Goal: Task Accomplishment & Management: Manage account settings

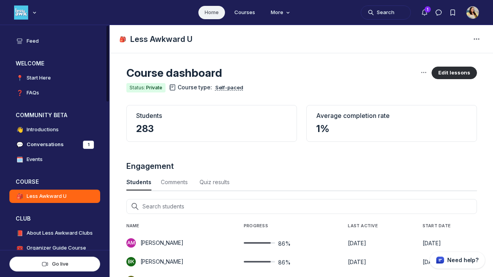
scroll to position [1059, 2584]
click at [33, 13] on icon "Main navigation bar" at bounding box center [35, 12] width 8 height 5
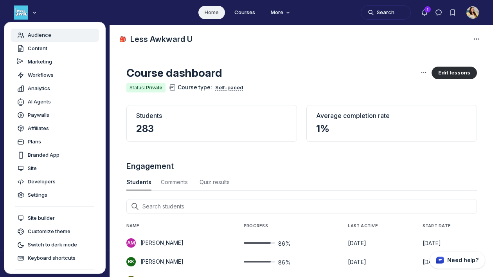
click at [36, 37] on span "Audience" at bounding box center [39, 35] width 23 height 8
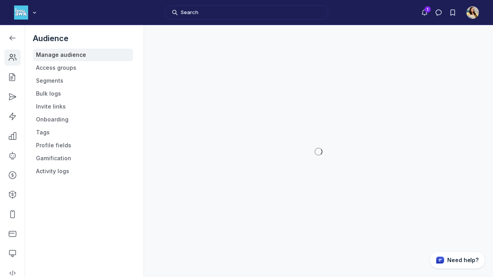
scroll to position [2121, 1115]
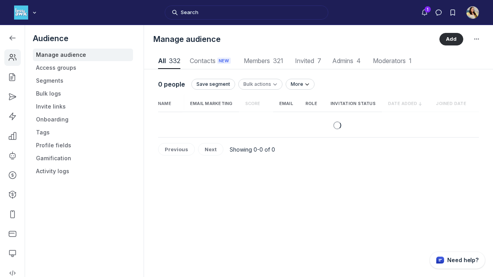
scroll to position [1057, 2436]
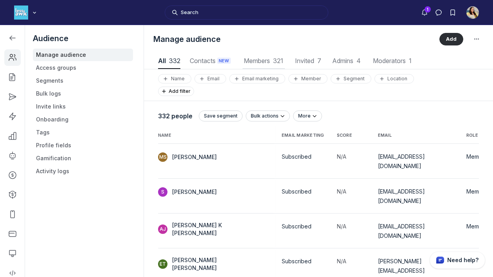
click at [261, 63] on span "Members 321" at bounding box center [264, 61] width 42 height 6
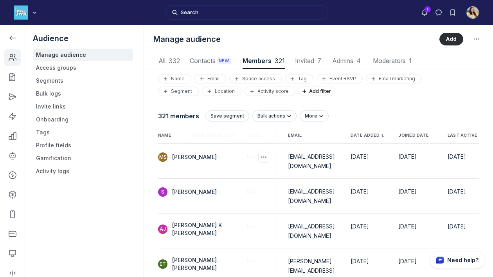
click at [176, 159] on span "Melissa Silva" at bounding box center [194, 157] width 45 height 8
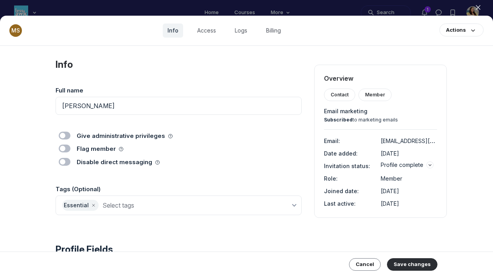
click at [479, 5] on icon "button" at bounding box center [478, 8] width 8 height 8
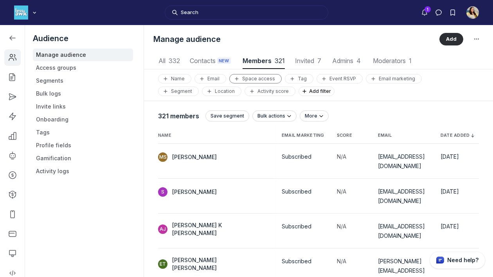
click at [258, 76] on div "Space access" at bounding box center [255, 79] width 45 height 6
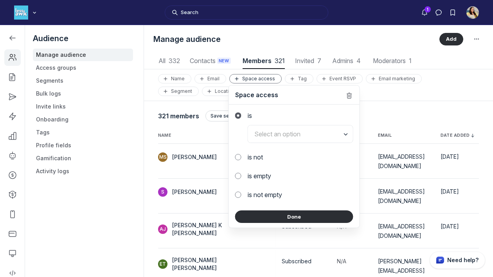
click at [375, 47] on div "Manage audience Add" at bounding box center [318, 39] width 349 height 28
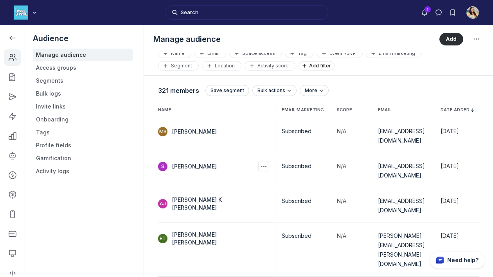
scroll to position [27, 0]
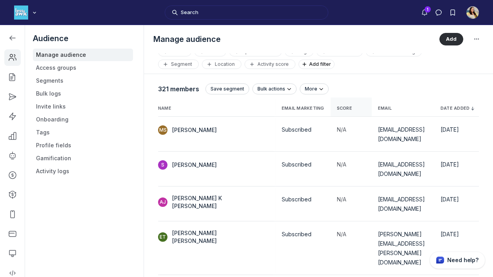
click at [337, 109] on span "Score" at bounding box center [344, 108] width 15 height 5
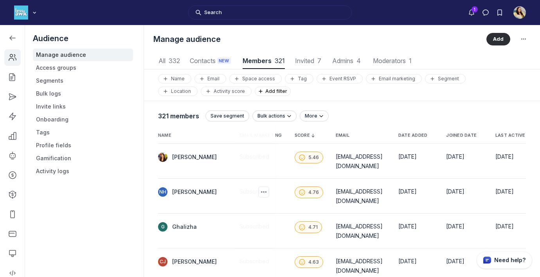
scroll to position [0, 43]
click at [493, 137] on span "Last active" at bounding box center [510, 135] width 30 height 5
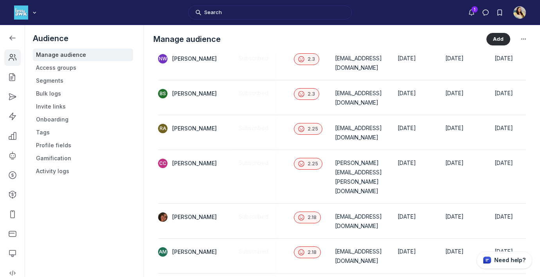
scroll to position [751, 0]
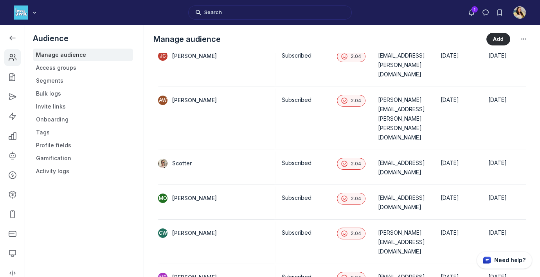
scroll to position [736, 0]
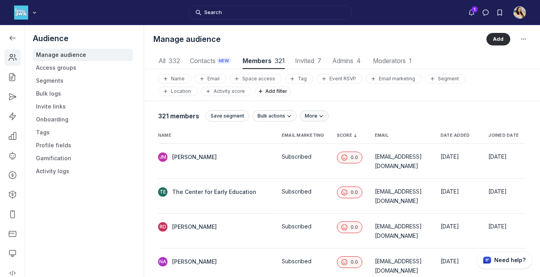
click at [317, 117] on icon "submit" at bounding box center [321, 116] width 8 height 6
click at [339, 110] on div "321 members Save segment Bulk actions More Export CSV" at bounding box center [342, 116] width 368 height 14
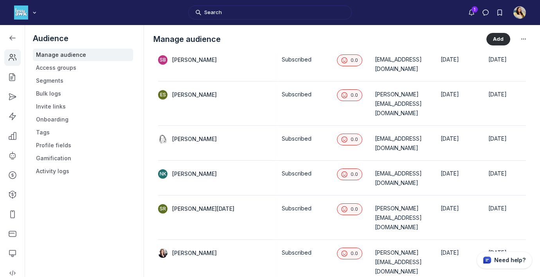
scroll to position [806, 0]
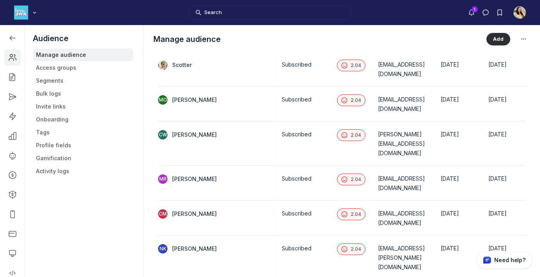
scroll to position [736, 0]
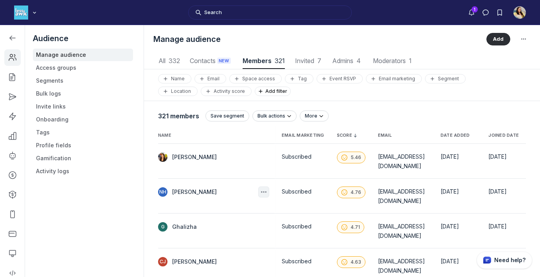
click at [260, 188] on icon "button" at bounding box center [264, 192] width 8 height 8
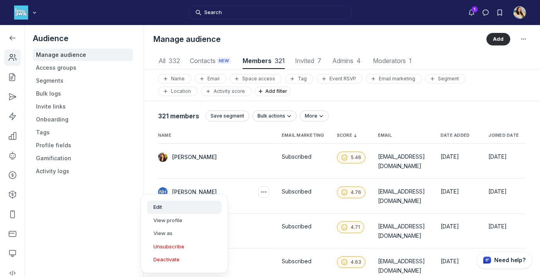
click at [205, 211] on button "Edit" at bounding box center [184, 206] width 74 height 13
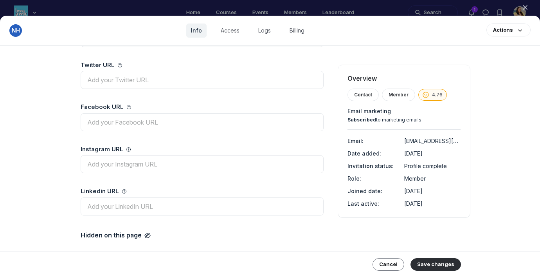
scroll to position [371, 0]
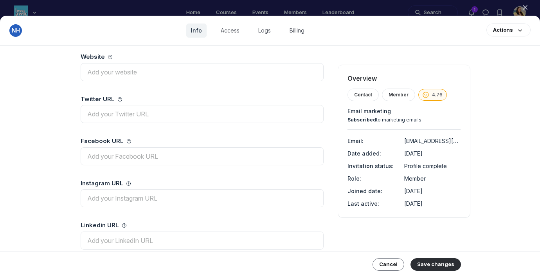
click at [493, 5] on icon "button" at bounding box center [525, 8] width 8 height 8
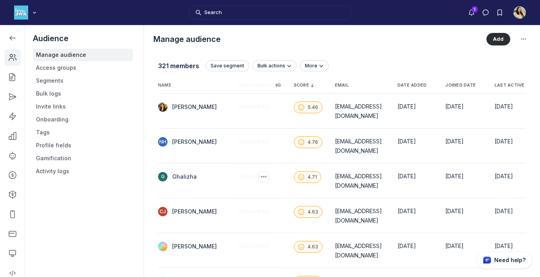
scroll to position [54, 0]
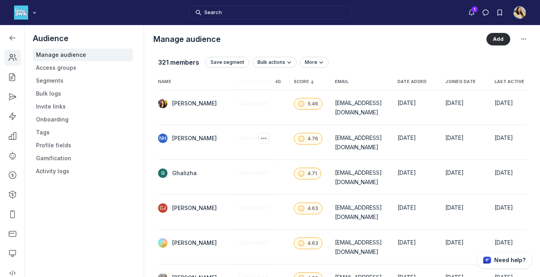
click at [191, 134] on span "[PERSON_NAME]" at bounding box center [194, 138] width 45 height 8
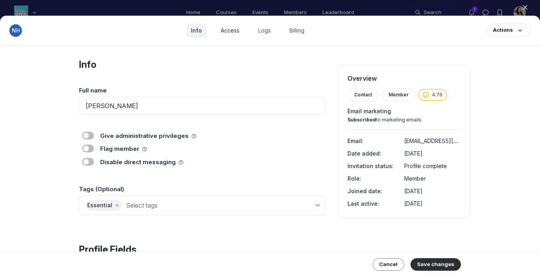
click at [225, 24] on link "Access" at bounding box center [230, 30] width 28 height 14
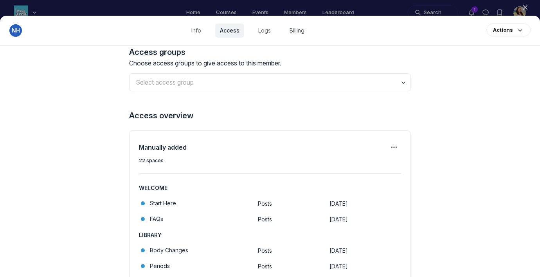
scroll to position [99, 0]
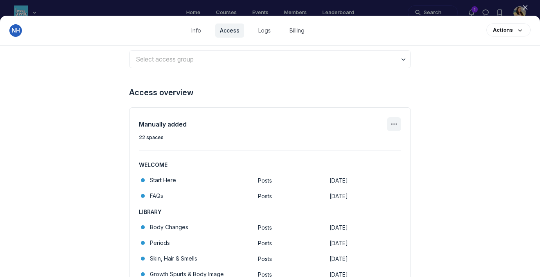
click at [397, 121] on icon "Manage spaces" at bounding box center [393, 123] width 9 height 9
click at [374, 145] on div "Manage spaces" at bounding box center [357, 148] width 62 height 8
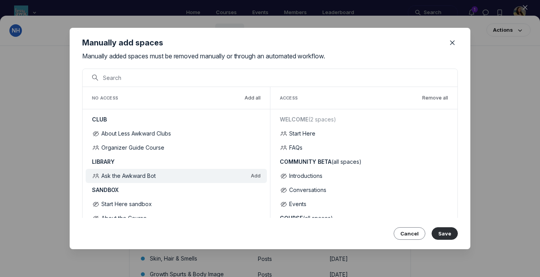
scroll to position [8, 0]
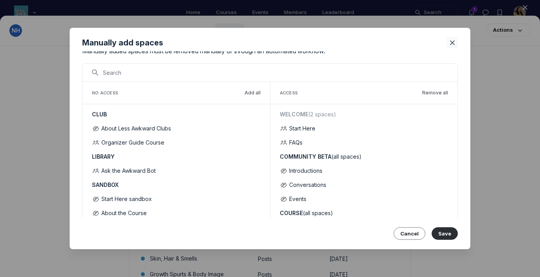
click at [454, 41] on icon "Close" at bounding box center [453, 43] width 8 height 8
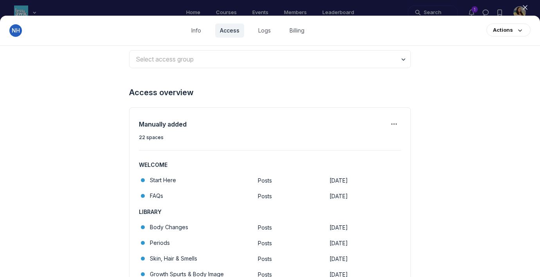
scroll to position [117, 0]
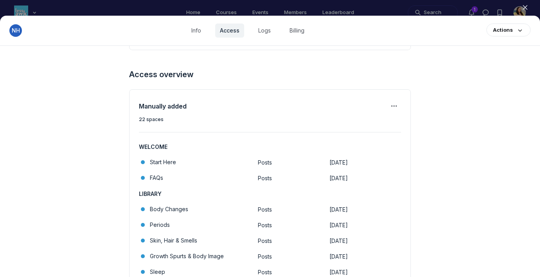
click at [493, 6] on icon "button" at bounding box center [525, 8] width 8 height 8
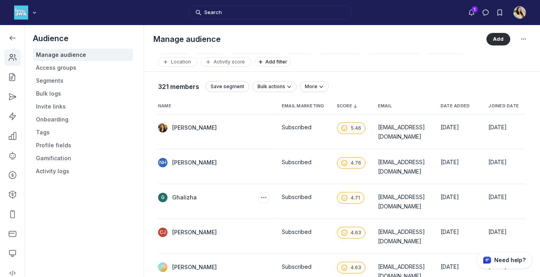
scroll to position [27, 0]
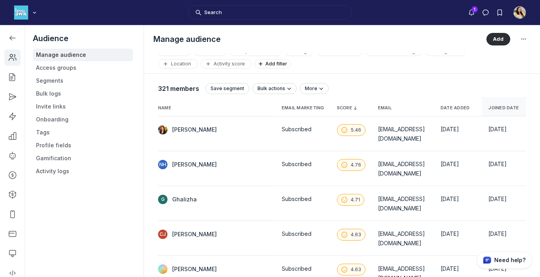
click at [493, 105] on span "Joined date" at bounding box center [503, 107] width 31 height 5
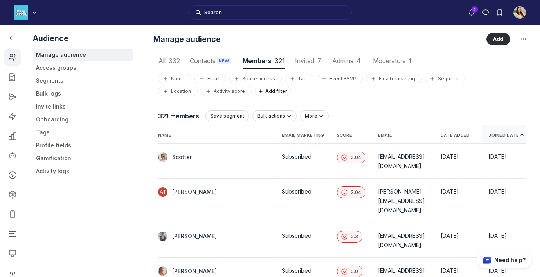
click at [493, 136] on span "Joined date" at bounding box center [503, 135] width 31 height 5
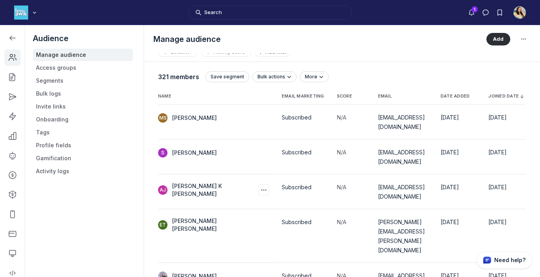
scroll to position [38, 0]
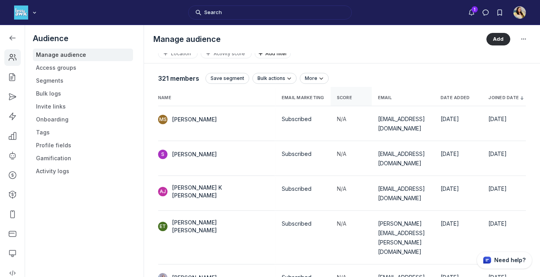
click at [337, 100] on span "Score" at bounding box center [344, 97] width 15 height 5
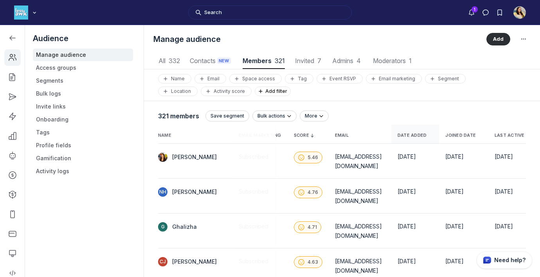
click at [411, 130] on th "Date added" at bounding box center [415, 133] width 48 height 19
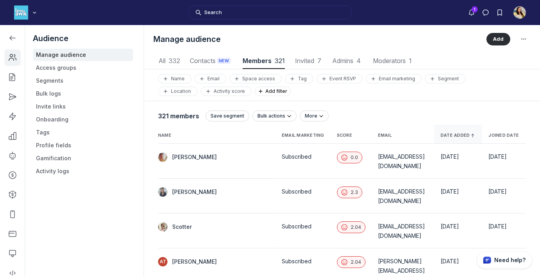
click at [462, 135] on span "Date added" at bounding box center [455, 135] width 29 height 5
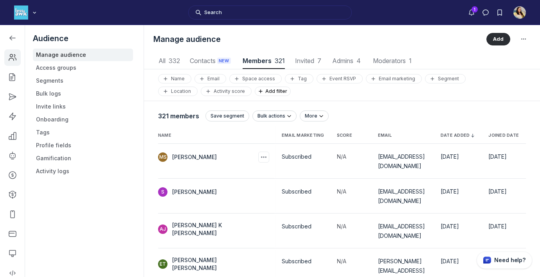
scroll to position [0, 43]
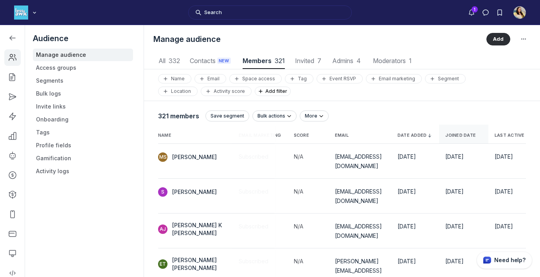
click at [466, 137] on span "Joined date" at bounding box center [460, 135] width 31 height 5
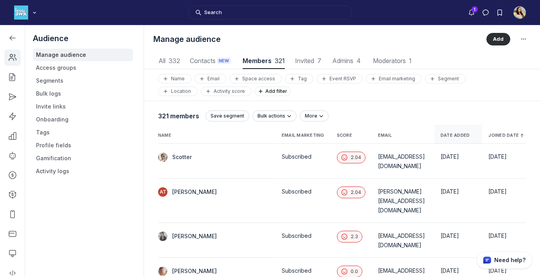
click at [466, 137] on span "Date added" at bounding box center [455, 135] width 29 height 5
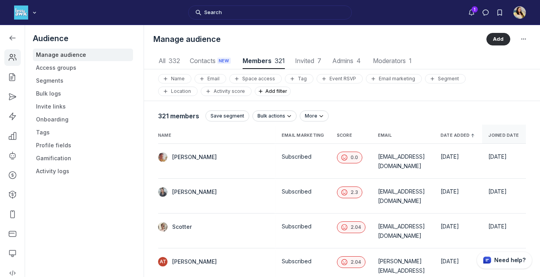
click at [493, 133] on span "Joined date" at bounding box center [503, 135] width 31 height 5
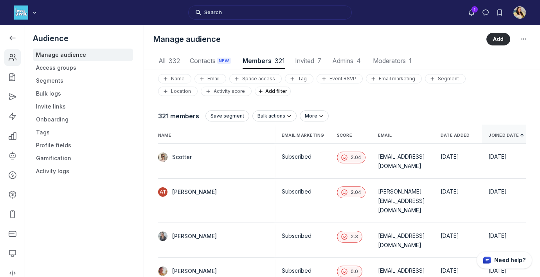
click at [493, 133] on span "Joined date" at bounding box center [503, 135] width 31 height 5
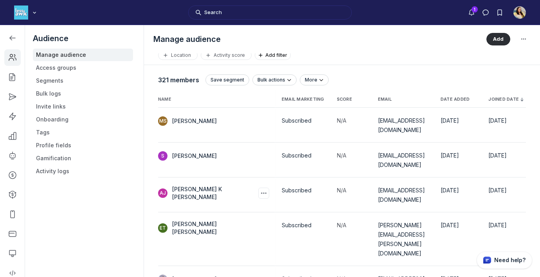
scroll to position [38, 0]
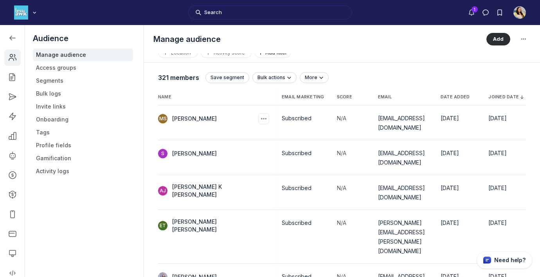
click at [180, 120] on span "[PERSON_NAME]" at bounding box center [194, 119] width 45 height 8
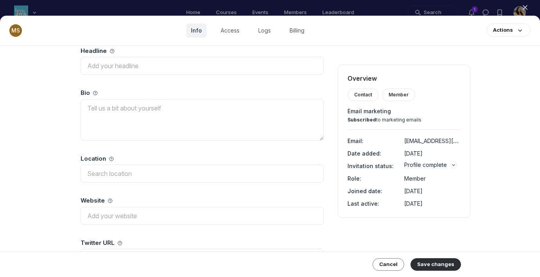
scroll to position [228, 0]
drag, startPoint x: 405, startPoint y: 142, endPoint x: 458, endPoint y: 140, distance: 52.5
click at [458, 140] on dd "[EMAIL_ADDRESS][DOMAIN_NAME]" at bounding box center [432, 140] width 56 height 9
copy span "[EMAIL_ADDRESS][DOMAIN_NAME]"
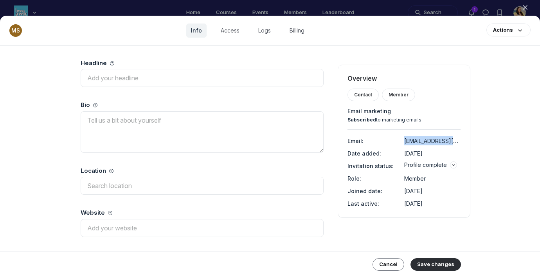
scroll to position [0, 0]
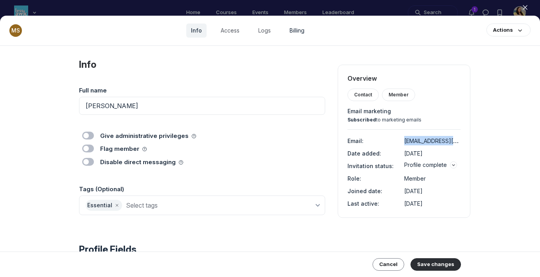
click at [295, 30] on link "Billing" at bounding box center [297, 30] width 24 height 14
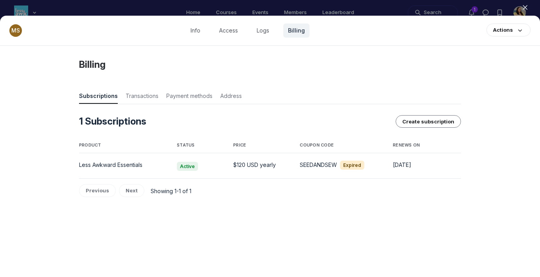
click at [493, 6] on use "button" at bounding box center [525, 7] width 4 height 4
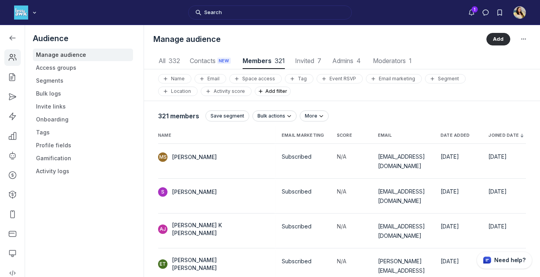
scroll to position [1057, 2647]
click at [213, 152] on div "MS Melissa Silva" at bounding box center [213, 156] width 111 height 11
click at [284, 150] on td "Subscribed" at bounding box center [303, 161] width 55 height 35
click at [232, 154] on td "MS Melissa Silva" at bounding box center [216, 161] width 117 height 35
click at [260, 155] on icon "button" at bounding box center [264, 157] width 8 height 8
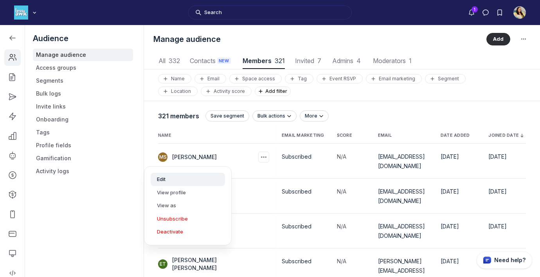
click at [192, 181] on button "Edit" at bounding box center [188, 179] width 74 height 13
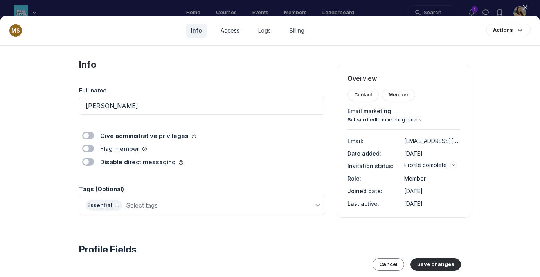
click at [231, 29] on link "Access" at bounding box center [230, 30] width 28 height 14
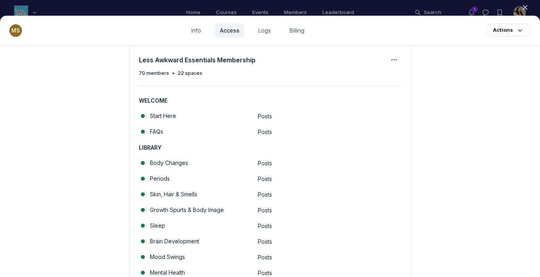
scroll to position [164, 0]
click at [392, 59] on use "Access group actions" at bounding box center [393, 59] width 5 height 1
click at [363, 85] on span "Manage access group" at bounding box center [356, 83] width 61 height 8
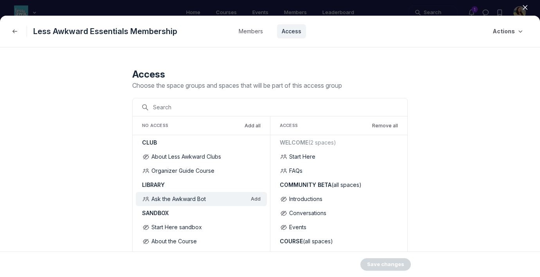
scroll to position [0, 0]
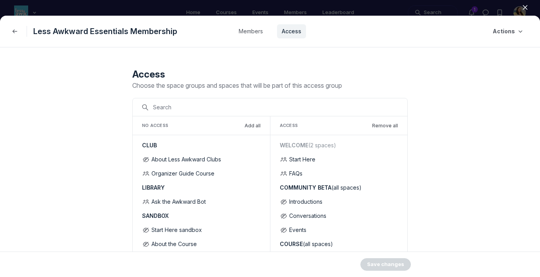
click at [493, 4] on icon "button" at bounding box center [525, 8] width 8 height 8
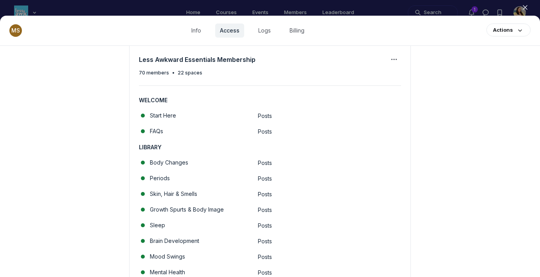
click at [493, 7] on use "button" at bounding box center [525, 7] width 4 height 4
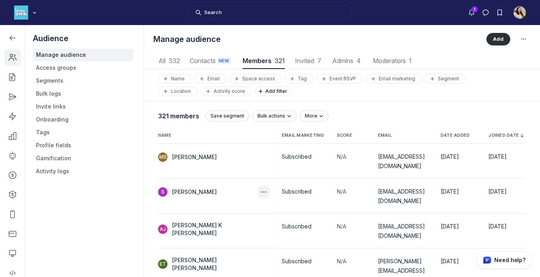
click at [260, 188] on icon "button" at bounding box center [264, 192] width 8 height 8
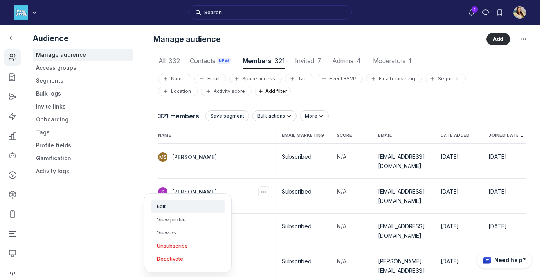
click at [200, 209] on button "Edit" at bounding box center [188, 206] width 74 height 13
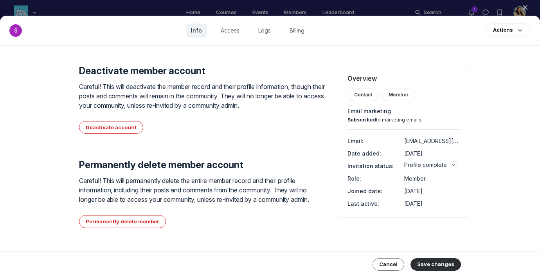
scroll to position [903, 0]
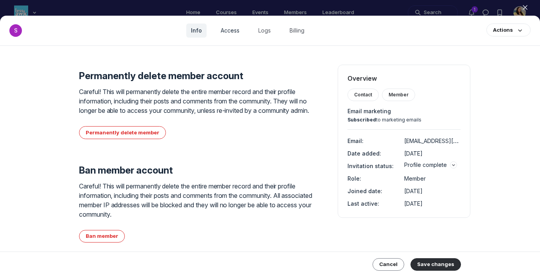
click at [237, 31] on link "Access" at bounding box center [230, 30] width 28 height 14
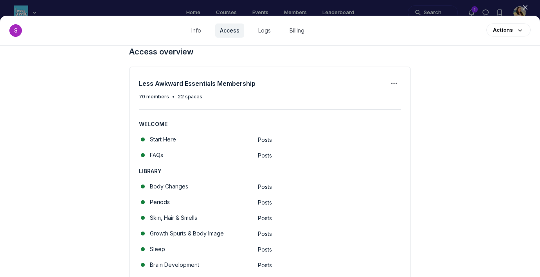
scroll to position [157, 0]
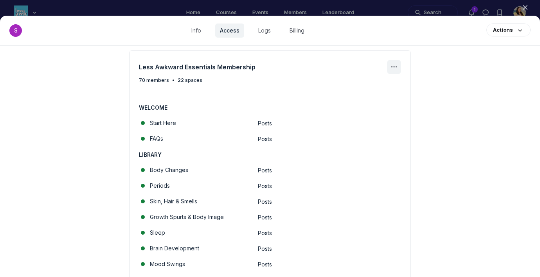
click at [394, 67] on use "Access group actions" at bounding box center [393, 66] width 5 height 1
click at [381, 92] on span "Manage access group" at bounding box center [356, 91] width 61 height 8
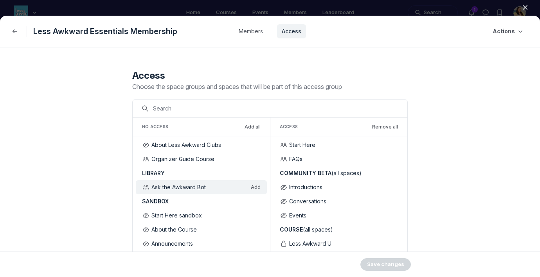
scroll to position [0, 0]
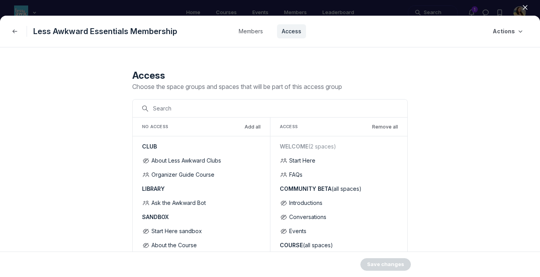
click at [493, 7] on icon "button" at bounding box center [525, 8] width 8 height 8
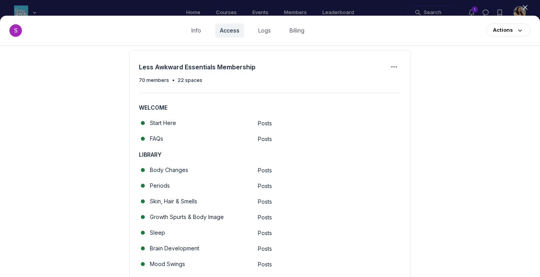
click at [493, 7] on icon "button" at bounding box center [525, 8] width 8 height 8
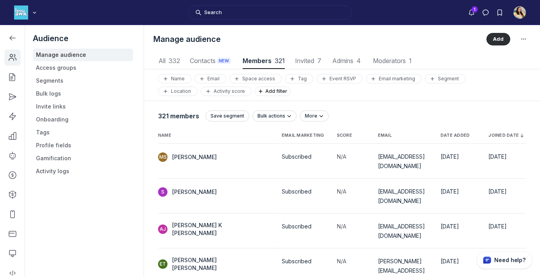
scroll to position [1057, 2647]
click at [260, 156] on icon "button" at bounding box center [264, 157] width 8 height 8
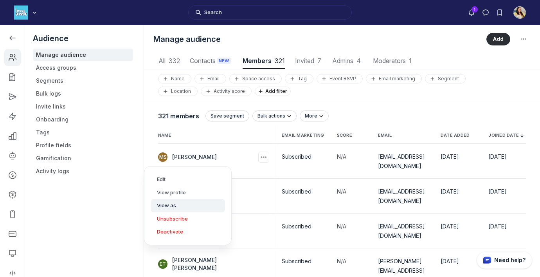
click at [195, 202] on button "View as" at bounding box center [188, 205] width 74 height 13
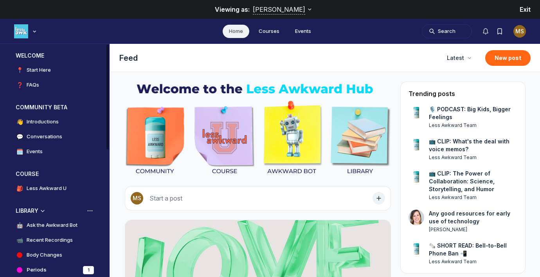
scroll to position [27, 0]
click at [70, 225] on h4 "Ask the Awkward Bot" at bounding box center [52, 225] width 51 height 8
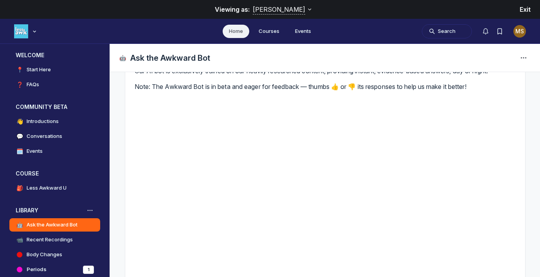
scroll to position [131, 0]
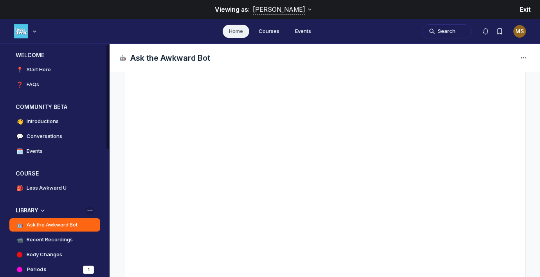
click at [90, 210] on icon "View space group options" at bounding box center [90, 210] width 8 height 6
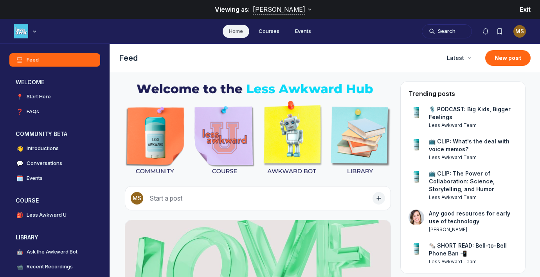
scroll to position [2039, 1499]
click at [89, 234] on icon "View space group options" at bounding box center [90, 237] width 8 height 6
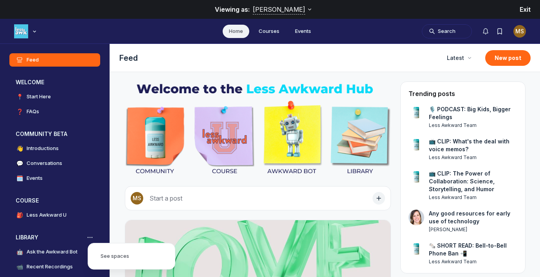
click at [526, 8] on span "Exit" at bounding box center [525, 9] width 11 height 8
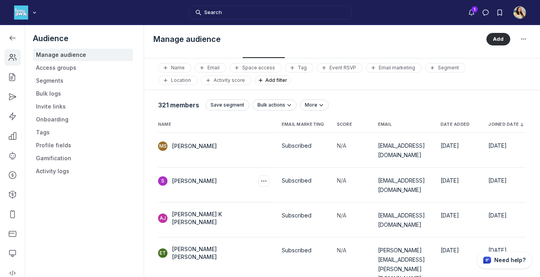
scroll to position [12, 0]
click at [260, 176] on icon "button" at bounding box center [264, 180] width 8 height 8
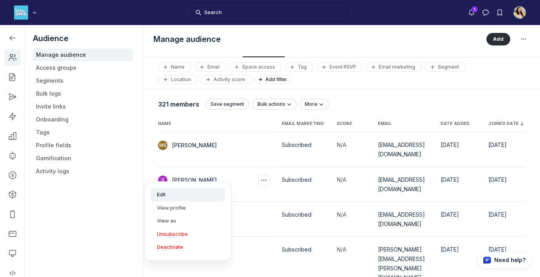
click at [188, 194] on button "Edit" at bounding box center [188, 194] width 74 height 13
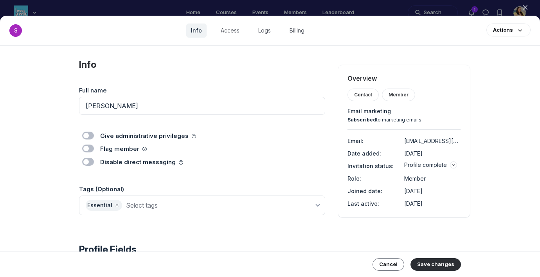
scroll to position [7, 0]
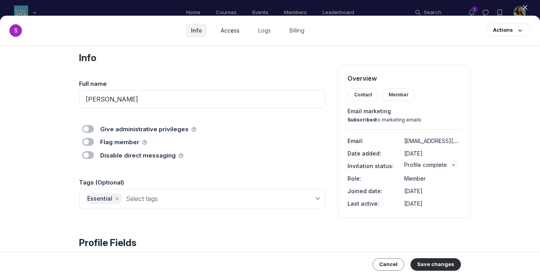
click at [232, 29] on link "Access" at bounding box center [230, 30] width 28 height 14
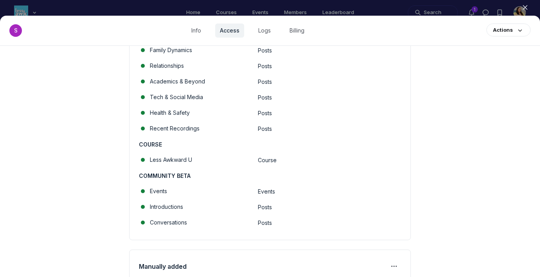
scroll to position [515, 0]
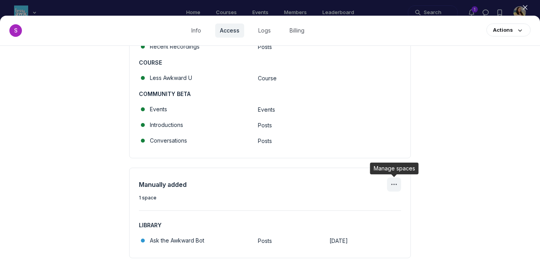
click at [394, 186] on icon "Manage spaces" at bounding box center [393, 184] width 9 height 9
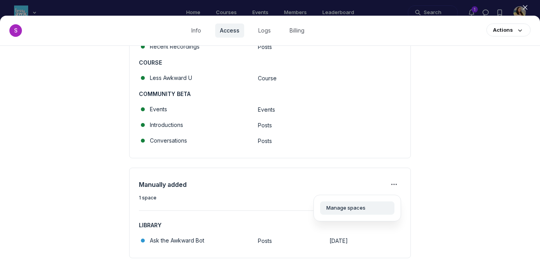
click at [371, 207] on div "Manage spaces" at bounding box center [357, 208] width 62 height 8
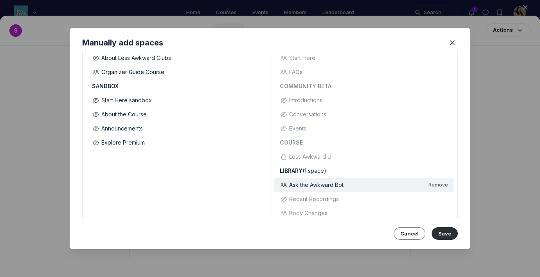
scroll to position [83, 0]
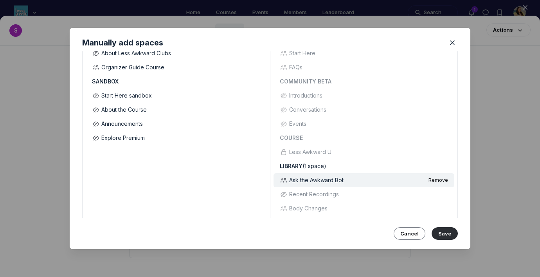
click at [437, 179] on button "Remove" at bounding box center [439, 180] width 20 height 6
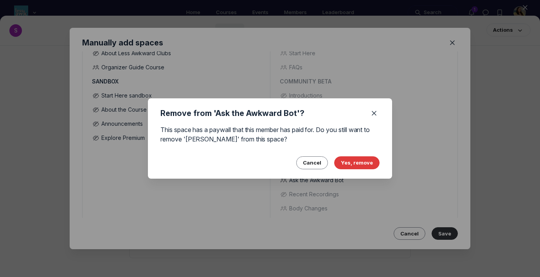
click at [364, 163] on button "Yes, remove" at bounding box center [356, 162] width 45 height 13
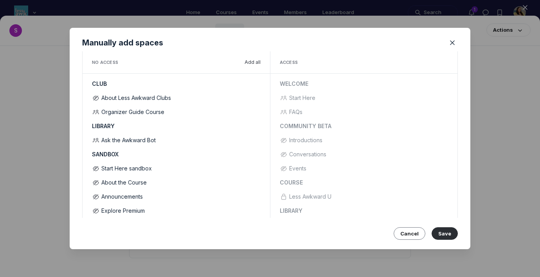
scroll to position [0, 0]
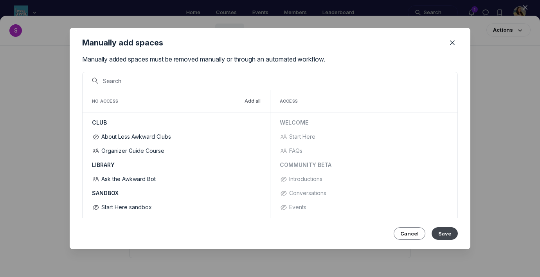
click at [448, 231] on button "Save" at bounding box center [445, 233] width 26 height 13
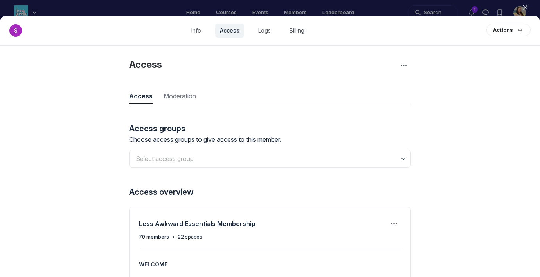
click at [527, 5] on icon "button" at bounding box center [525, 8] width 8 height 8
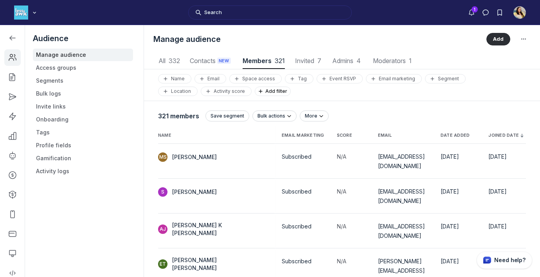
scroll to position [1057, 2647]
click at [260, 188] on icon "button" at bounding box center [264, 192] width 8 height 8
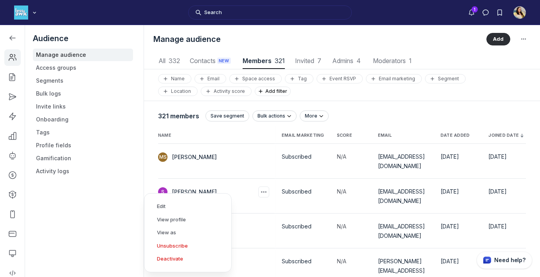
click at [126, 263] on div "Audience Manage audience Access groups Segments Bulk logs Invite links Onboardi…" at bounding box center [83, 163] width 116 height 277
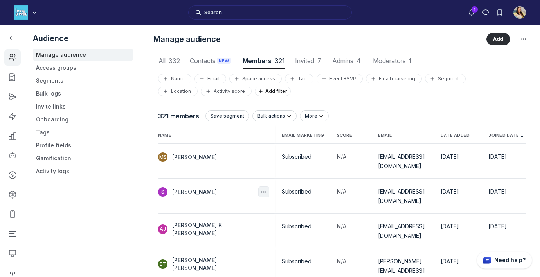
click at [260, 188] on icon "button" at bounding box center [264, 192] width 8 height 8
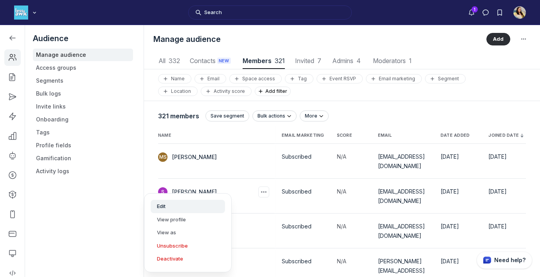
click at [194, 205] on button "Edit" at bounding box center [188, 206] width 74 height 13
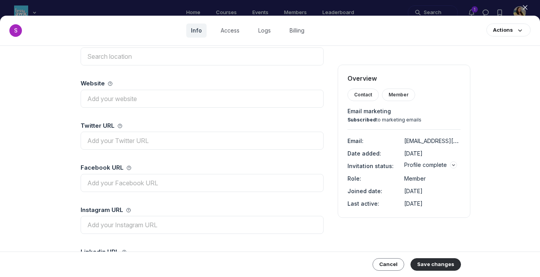
scroll to position [424, 0]
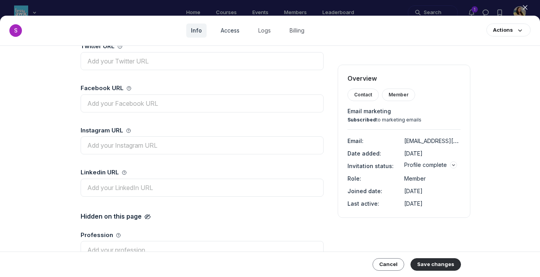
click at [231, 31] on link "Access" at bounding box center [230, 30] width 28 height 14
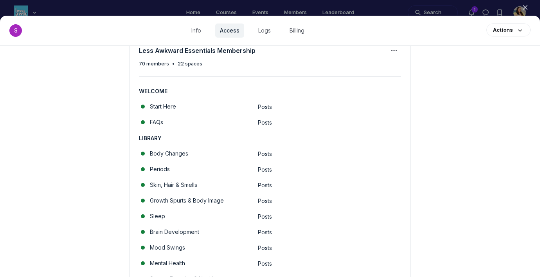
scroll to position [111, 0]
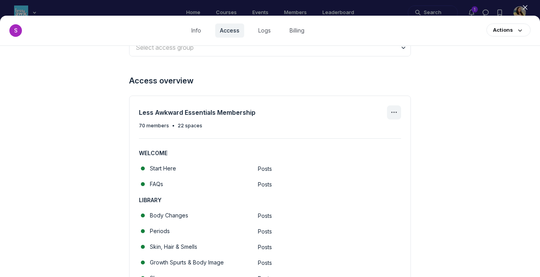
click at [393, 114] on icon "Access group actions" at bounding box center [393, 112] width 9 height 9
click at [368, 134] on span "Manage access group" at bounding box center [356, 136] width 61 height 8
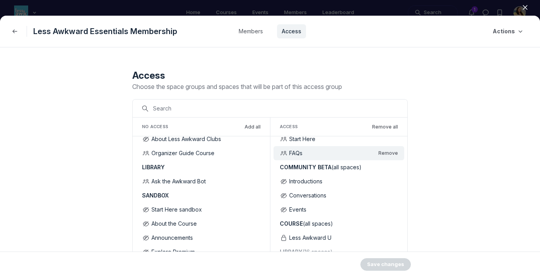
scroll to position [16, 0]
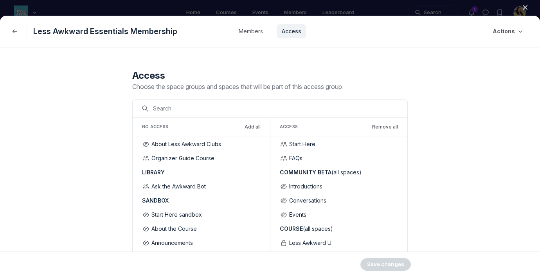
click at [527, 6] on icon "button" at bounding box center [525, 8] width 8 height 8
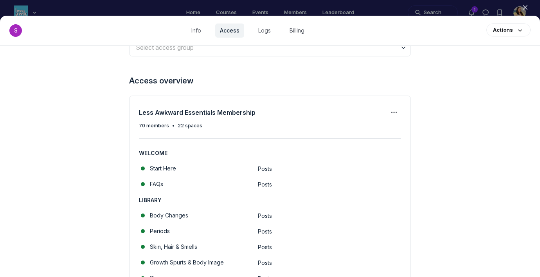
scroll to position [0, 0]
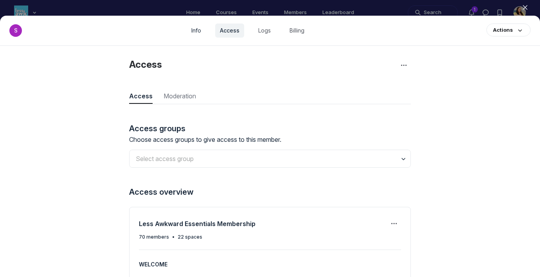
click at [197, 31] on link "Info" at bounding box center [196, 30] width 19 height 14
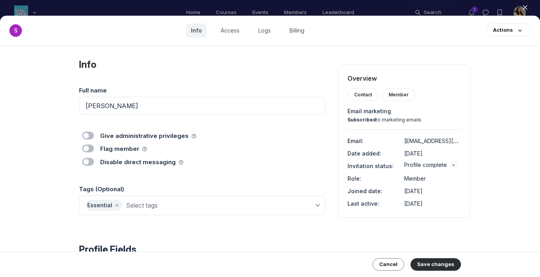
scroll to position [11, 0]
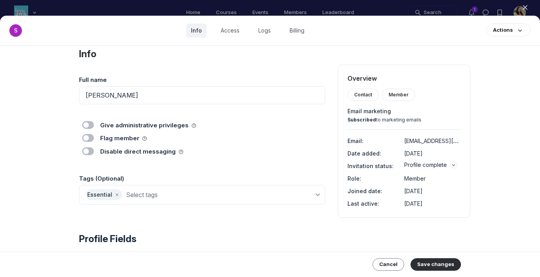
click at [524, 6] on icon "button" at bounding box center [525, 8] width 8 height 8
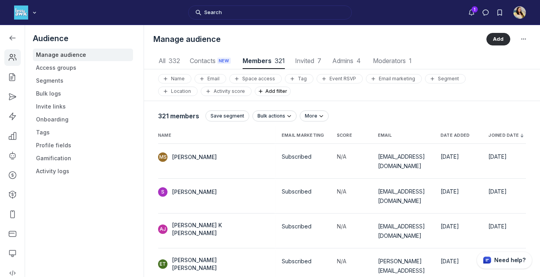
scroll to position [1057, 2647]
click at [260, 188] on icon "button" at bounding box center [264, 192] width 8 height 8
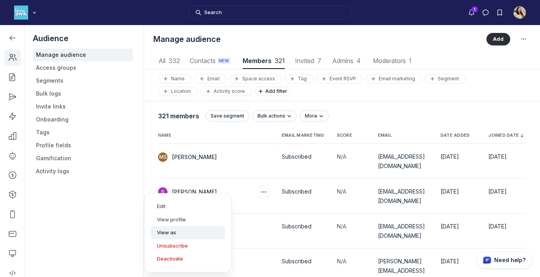
click at [198, 230] on button "View as" at bounding box center [188, 232] width 74 height 13
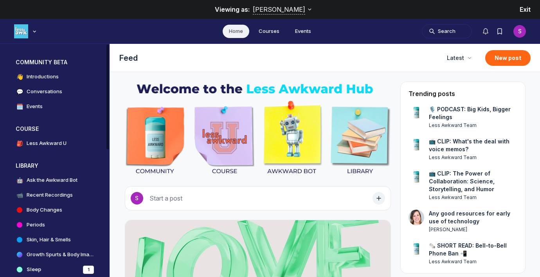
scroll to position [2039, 1499]
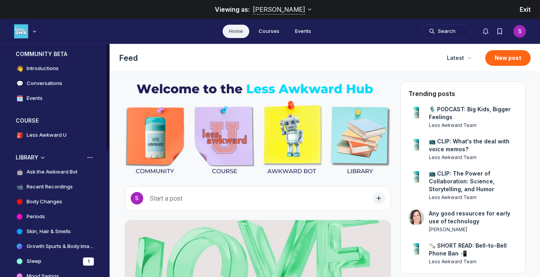
click at [65, 171] on h4 "Ask the Awkward Bot" at bounding box center [52, 172] width 51 height 8
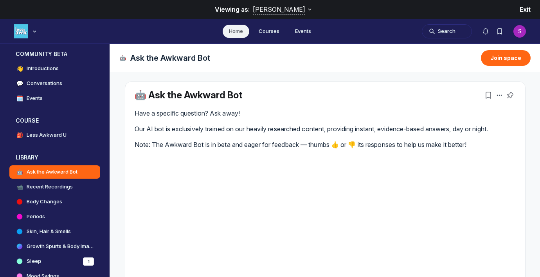
click at [525, 10] on span "Exit" at bounding box center [525, 9] width 11 height 8
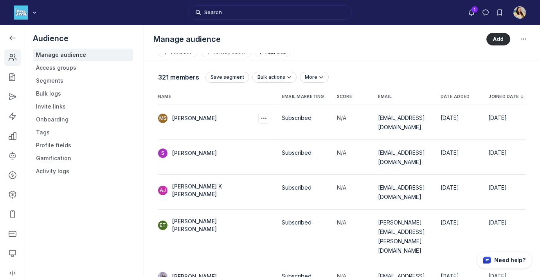
scroll to position [40, 0]
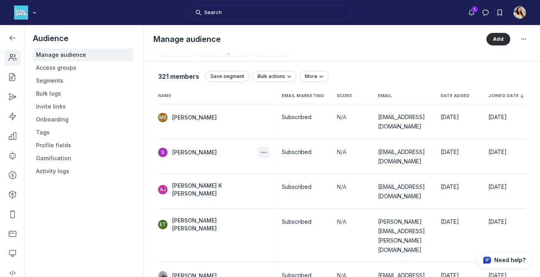
click at [260, 148] on icon "button" at bounding box center [264, 152] width 8 height 8
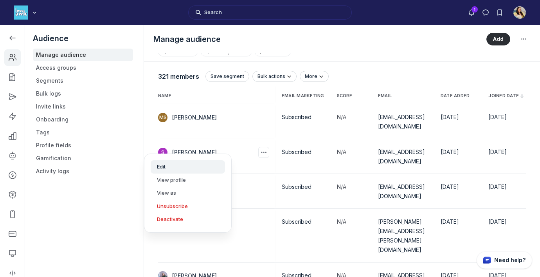
click at [195, 167] on button "Edit" at bounding box center [188, 166] width 74 height 13
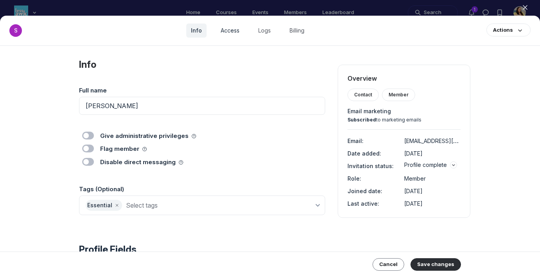
click at [229, 37] on link "Access" at bounding box center [230, 30] width 28 height 14
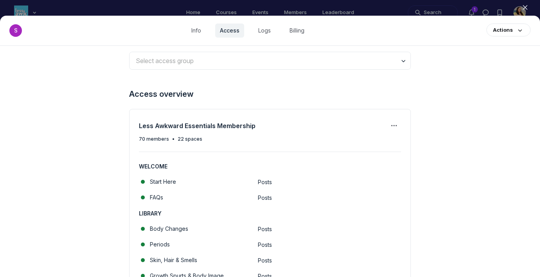
scroll to position [54, 0]
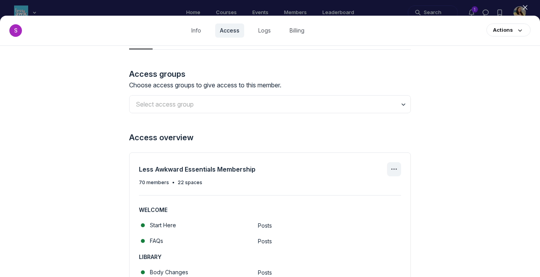
click at [396, 166] on icon "Access group actions" at bounding box center [393, 168] width 9 height 9
click at [357, 191] on span "Manage access group" at bounding box center [356, 193] width 61 height 8
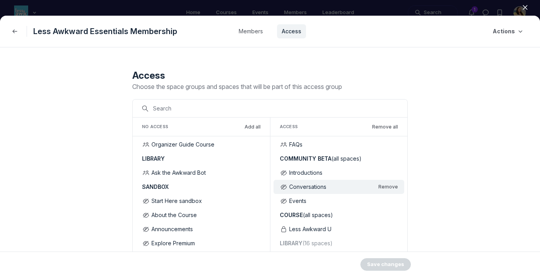
scroll to position [96, 0]
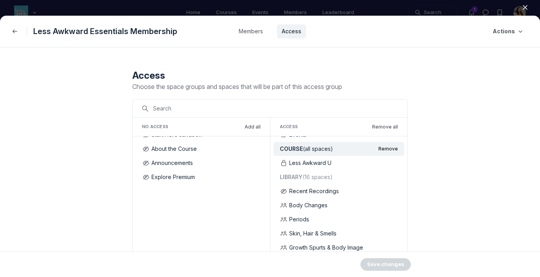
click at [389, 149] on button "Remove" at bounding box center [388, 149] width 20 height 6
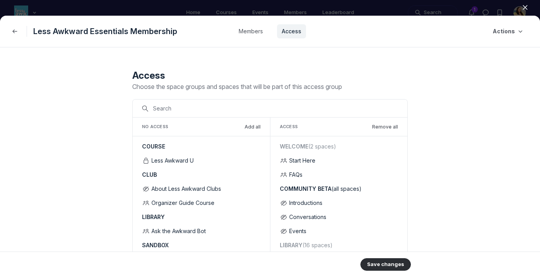
scroll to position [3, 0]
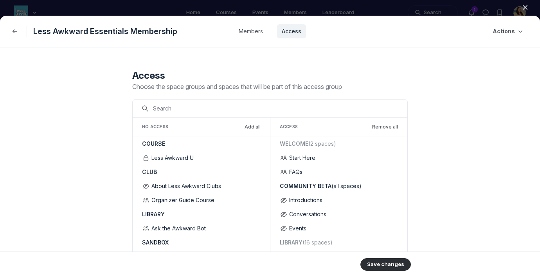
click at [526, 5] on icon "button" at bounding box center [525, 8] width 8 height 8
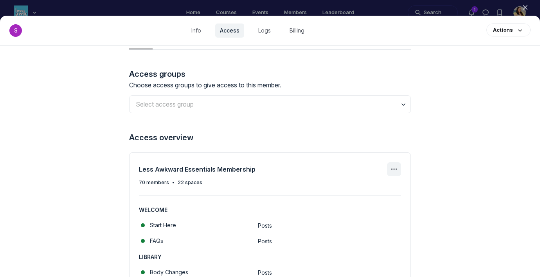
click at [395, 169] on icon "Access group actions" at bounding box center [393, 168] width 9 height 9
click at [359, 191] on span "Manage access group" at bounding box center [356, 193] width 61 height 8
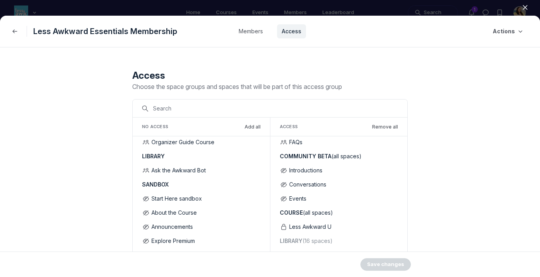
scroll to position [34, 0]
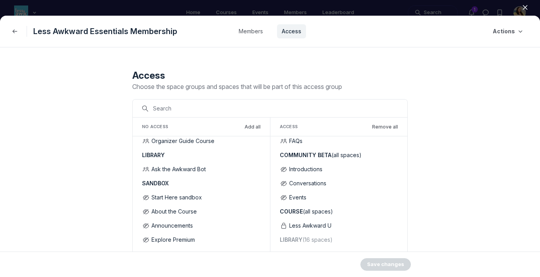
click at [526, 4] on icon "button" at bounding box center [525, 8] width 8 height 8
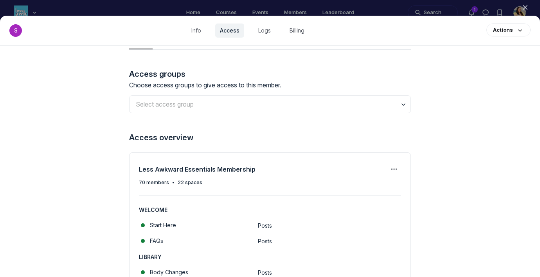
click at [521, 5] on button "Close" at bounding box center [525, 8] width 17 height 12
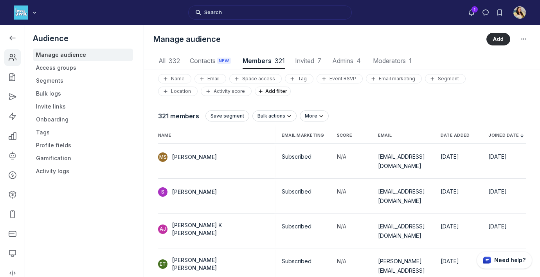
scroll to position [1057, 2647]
click at [29, 11] on div "Main navigation bar" at bounding box center [26, 12] width 24 height 14
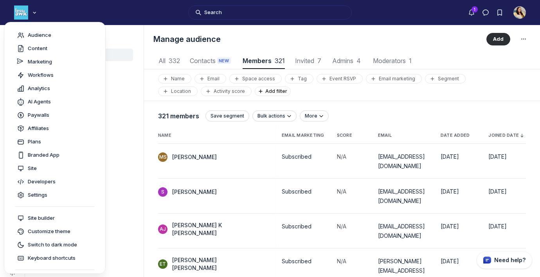
click at [113, 18] on div "Search" at bounding box center [270, 12] width 540 height 25
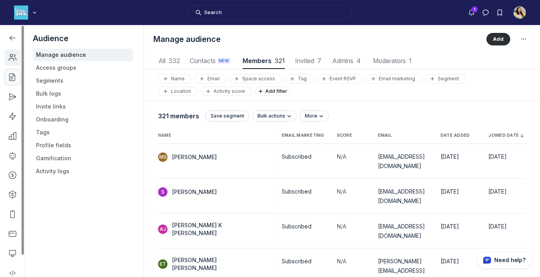
click at [15, 76] on icon "Left Sidebar" at bounding box center [13, 77] width 8 height 8
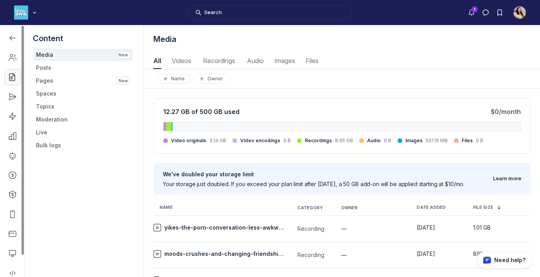
scroll to position [1059, 2704]
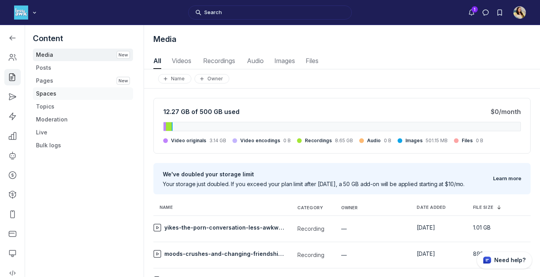
click at [74, 93] on link "Spaces" at bounding box center [83, 93] width 100 height 13
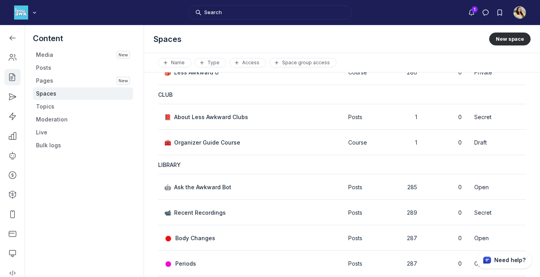
scroll to position [259, 0]
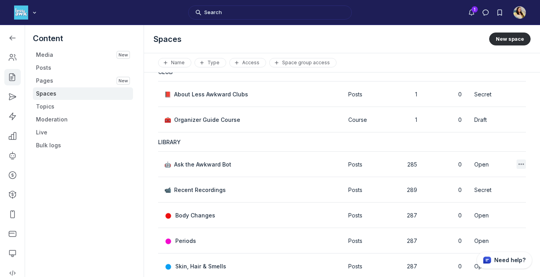
click at [522, 162] on icon "button" at bounding box center [521, 164] width 8 height 8
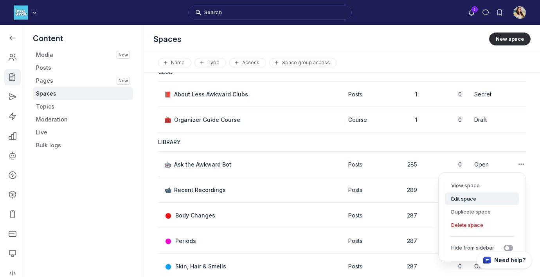
click at [475, 196] on button "Edit space" at bounding box center [482, 198] width 74 height 13
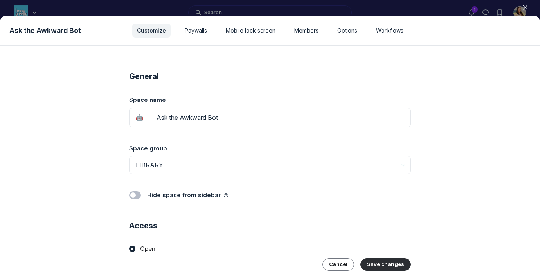
scroll to position [95, 0]
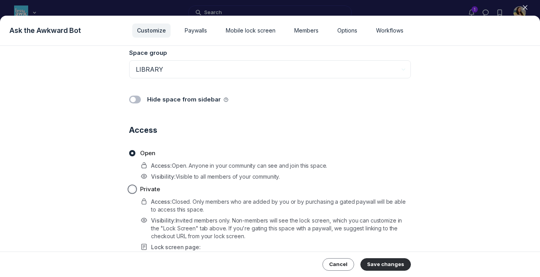
click at [132, 189] on input "Private" at bounding box center [132, 189] width 6 height 6
radio input "true"
radio input "false"
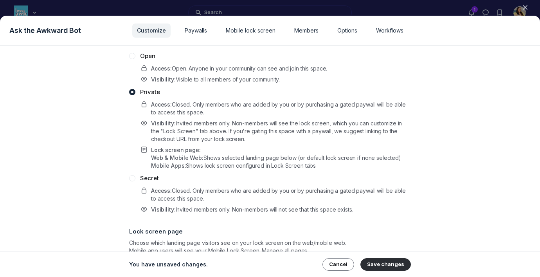
scroll to position [193, 0]
click at [374, 261] on button "Save changes" at bounding box center [385, 264] width 50 height 13
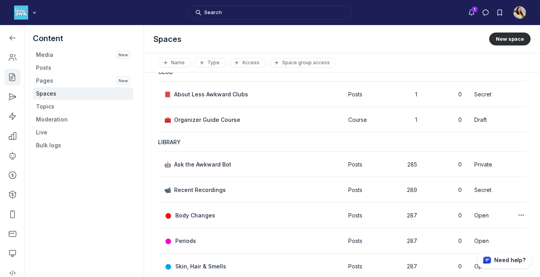
scroll to position [269, 0]
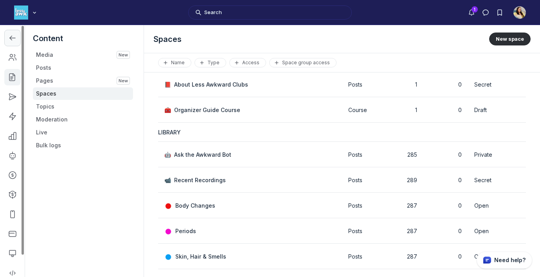
click at [12, 35] on icon "Left Sidebar" at bounding box center [13, 38] width 8 height 8
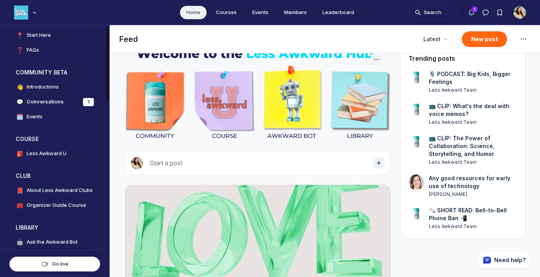
scroll to position [73, 0]
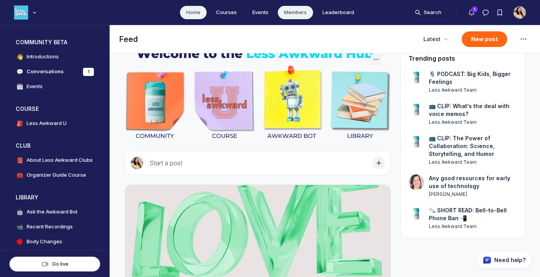
click at [295, 10] on link "Members" at bounding box center [295, 12] width 35 height 13
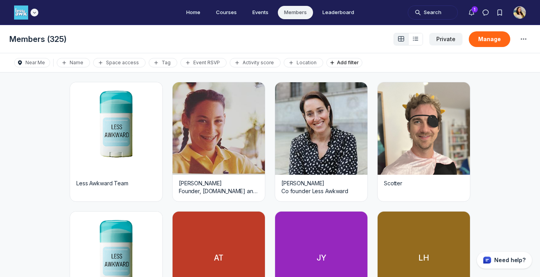
click at [23, 13] on img "Main navigation bar" at bounding box center [21, 12] width 14 height 14
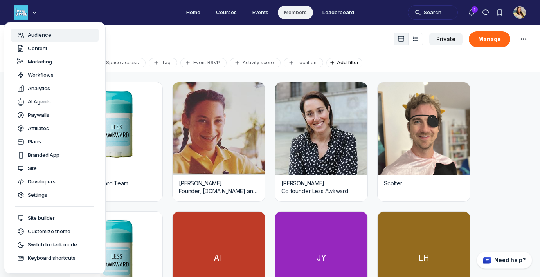
click at [36, 39] on link "Audience" at bounding box center [55, 35] width 88 height 13
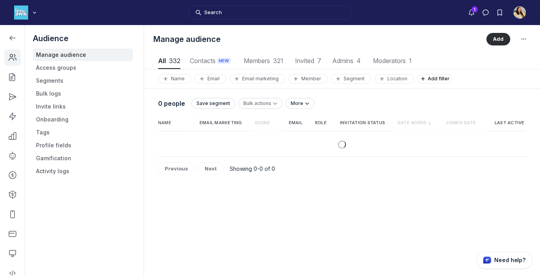
scroll to position [1057, 2647]
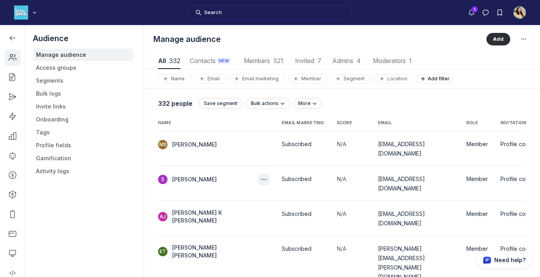
click at [260, 175] on icon "button" at bounding box center [264, 179] width 8 height 8
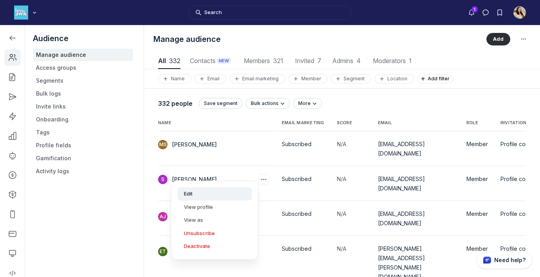
click at [229, 191] on button "Edit" at bounding box center [215, 193] width 74 height 13
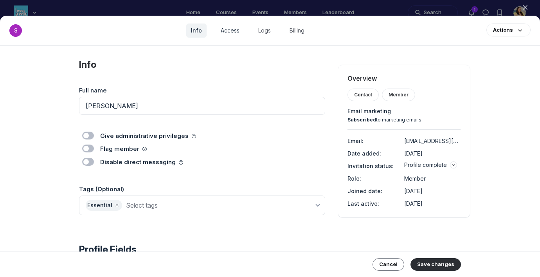
click at [231, 31] on link "Access" at bounding box center [230, 30] width 28 height 14
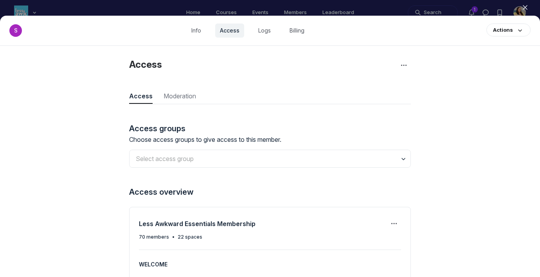
scroll to position [1057, 2274]
click at [392, 224] on icon "Access group actions" at bounding box center [393, 223] width 9 height 9
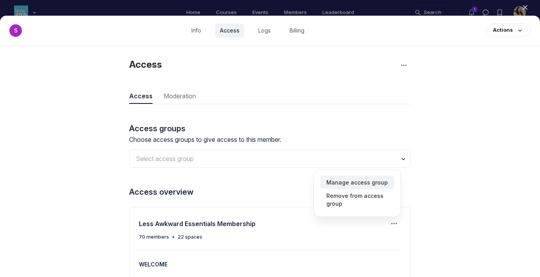
click at [369, 182] on span "Manage access group" at bounding box center [356, 182] width 61 height 8
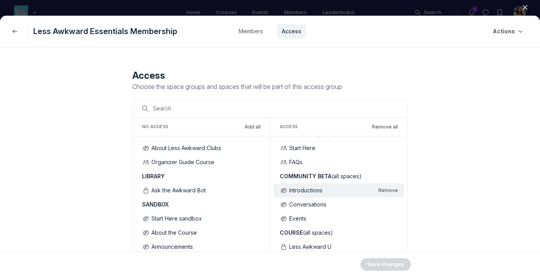
scroll to position [15, 0]
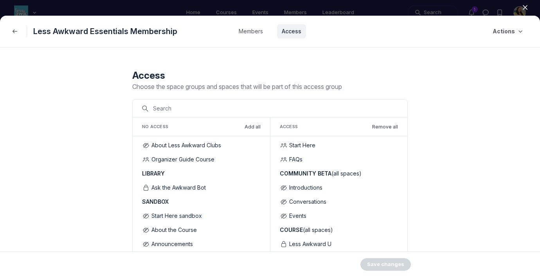
click at [524, 8] on use "button" at bounding box center [525, 7] width 4 height 4
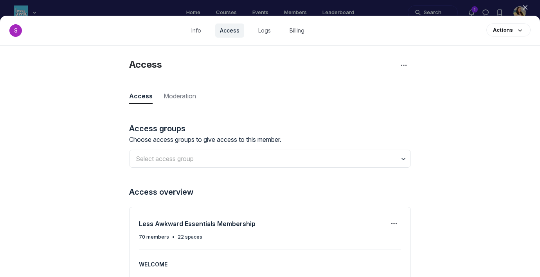
click at [525, 8] on icon "button" at bounding box center [525, 8] width 8 height 8
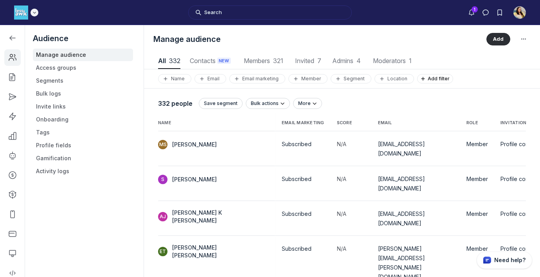
scroll to position [1057, 2647]
click at [18, 11] on img "Main navigation bar" at bounding box center [21, 12] width 14 height 14
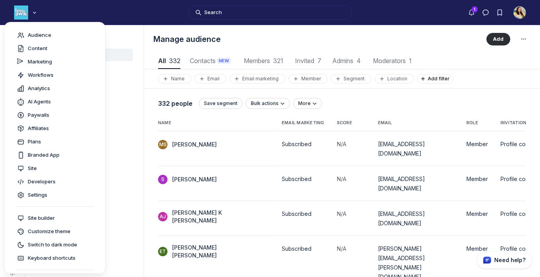
click at [62, 14] on div "Search" at bounding box center [270, 12] width 540 height 25
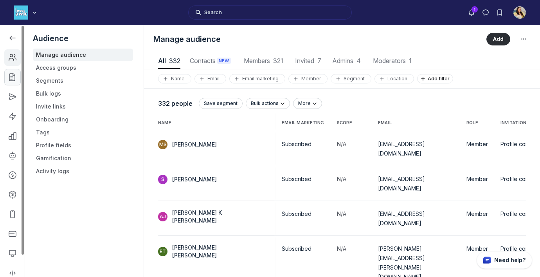
click at [10, 79] on use "Left Sidebar" at bounding box center [11, 77] width 5 height 7
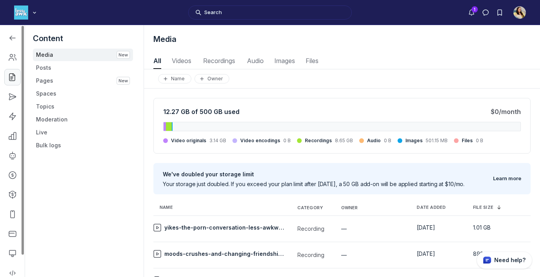
scroll to position [1059, 2704]
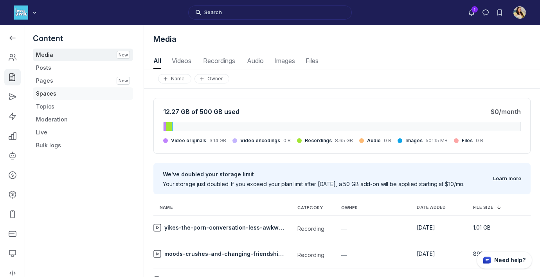
click at [80, 91] on link "Spaces" at bounding box center [83, 93] width 100 height 13
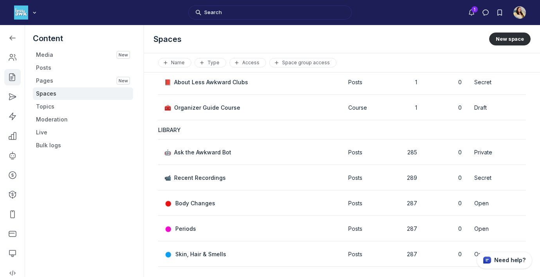
scroll to position [281, 0]
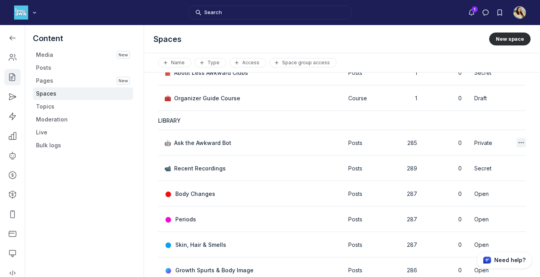
click at [524, 141] on icon "button" at bounding box center [521, 143] width 8 height 8
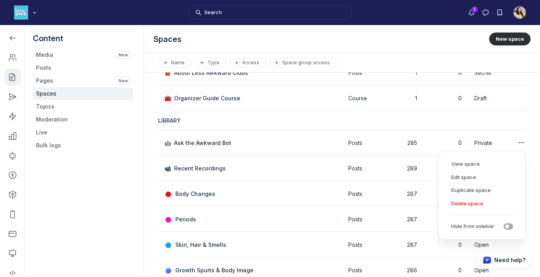
click at [487, 144] on span "Private" at bounding box center [483, 142] width 18 height 7
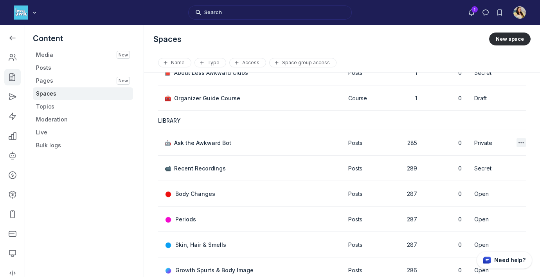
click at [520, 140] on icon "button" at bounding box center [521, 143] width 8 height 8
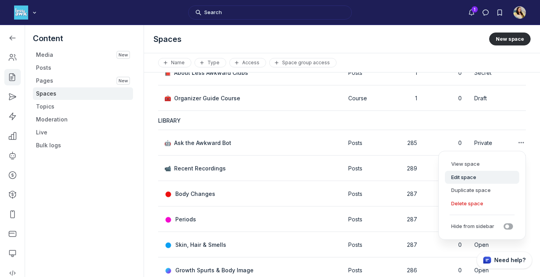
click at [480, 176] on button "Edit space" at bounding box center [482, 177] width 74 height 13
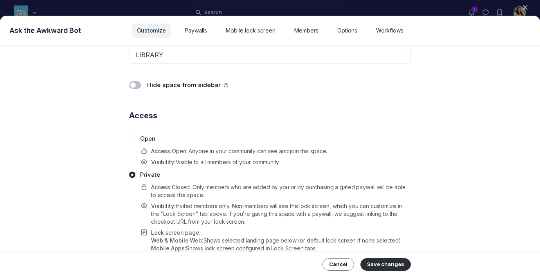
scroll to position [160, 0]
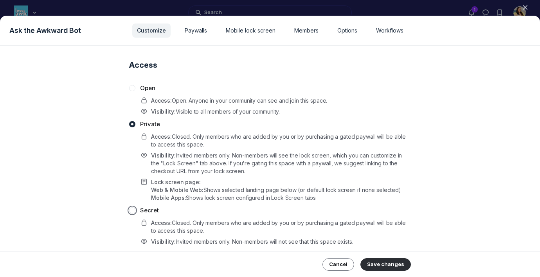
click at [132, 209] on input "Secret" at bounding box center [132, 210] width 6 height 6
radio input "true"
radio input "false"
click at [396, 266] on button "Save changes" at bounding box center [385, 264] width 50 height 13
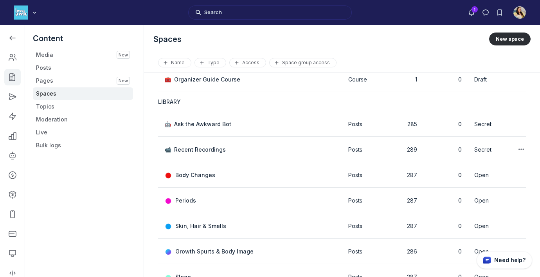
scroll to position [299, 0]
click at [212, 123] on span "Ask the Awkward Bot" at bounding box center [202, 124] width 57 height 7
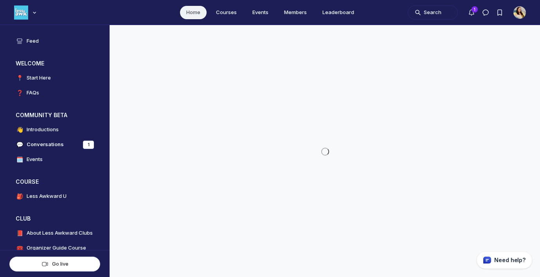
scroll to position [2000, 1499]
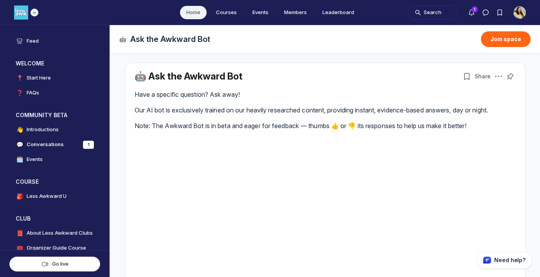
click at [28, 14] on div "Main navigation bar" at bounding box center [26, 12] width 24 height 14
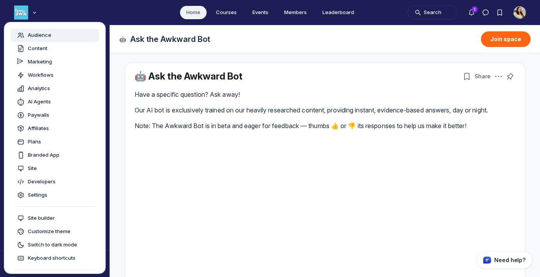
click at [31, 37] on span "Audience" at bounding box center [39, 35] width 23 height 8
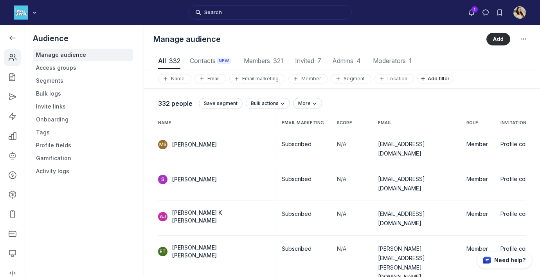
scroll to position [1057, 2647]
click at [260, 175] on icon "button" at bounding box center [264, 179] width 8 height 8
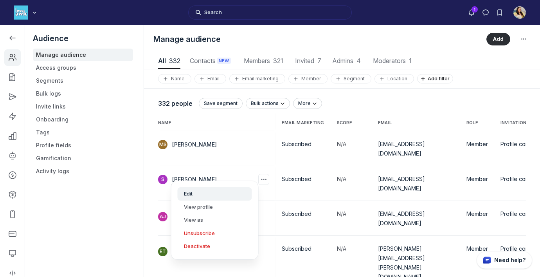
click at [224, 191] on button "Edit" at bounding box center [215, 193] width 74 height 13
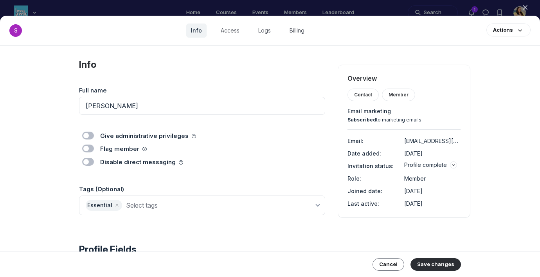
click at [526, 5] on icon "button" at bounding box center [525, 8] width 8 height 8
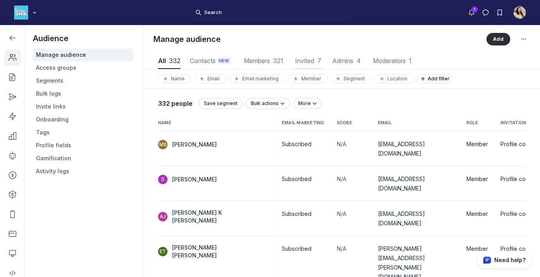
scroll to position [1057, 2647]
click at [261, 178] on use "button" at bounding box center [263, 179] width 5 height 2
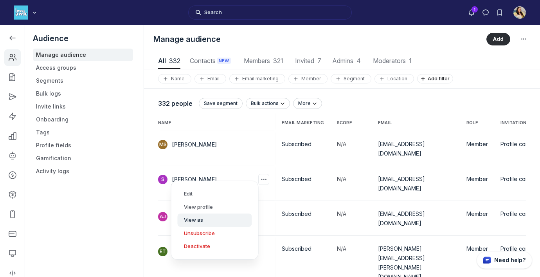
click at [229, 217] on button "View as" at bounding box center [215, 219] width 74 height 13
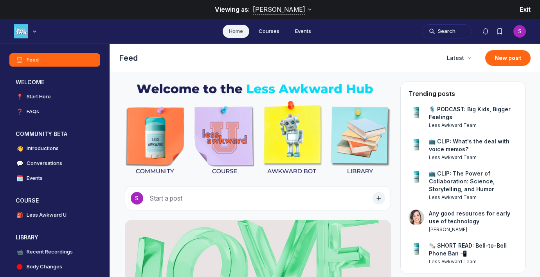
click at [530, 7] on span "Exit" at bounding box center [525, 9] width 11 height 8
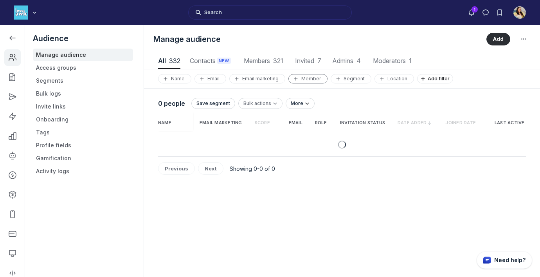
scroll to position [1057, 2647]
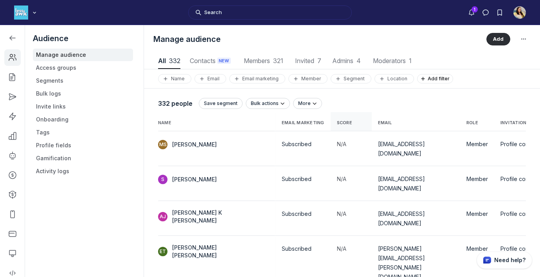
click at [337, 121] on span "Score" at bounding box center [344, 122] width 15 height 5
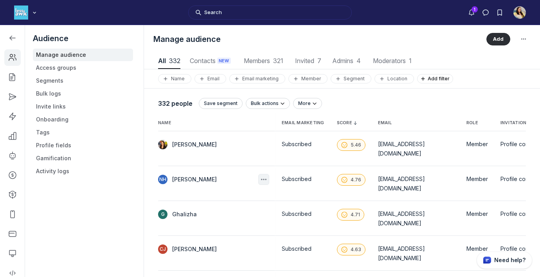
click at [260, 175] on icon "button" at bounding box center [264, 179] width 8 height 8
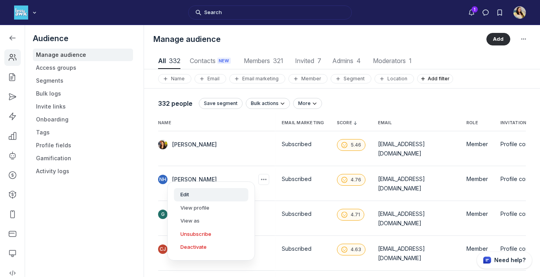
click at [214, 199] on button "Edit" at bounding box center [211, 194] width 74 height 13
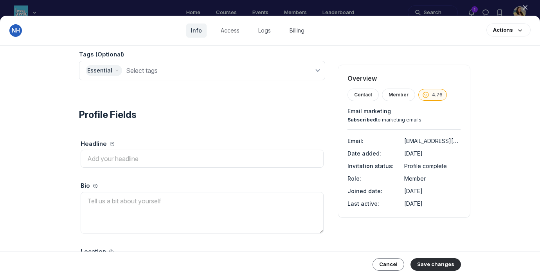
scroll to position [143, 0]
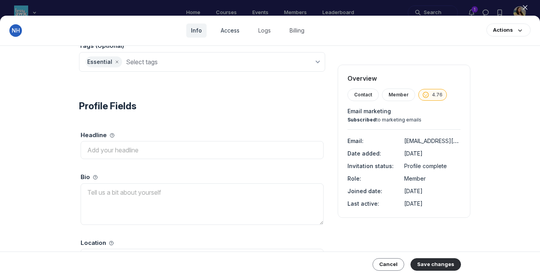
click at [236, 34] on link "Access" at bounding box center [230, 30] width 28 height 14
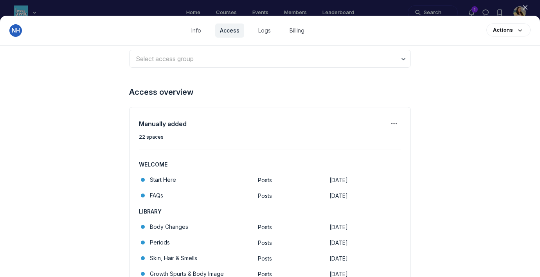
scroll to position [173, 0]
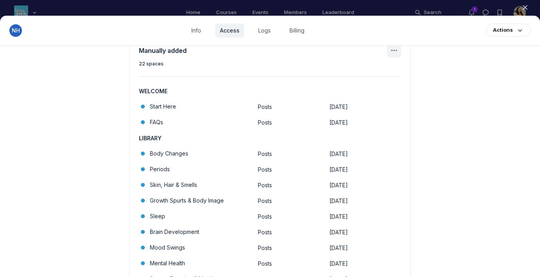
click at [394, 52] on icon "Manage spaces" at bounding box center [393, 50] width 9 height 9
click at [360, 71] on span "Manage spaces" at bounding box center [345, 74] width 39 height 8
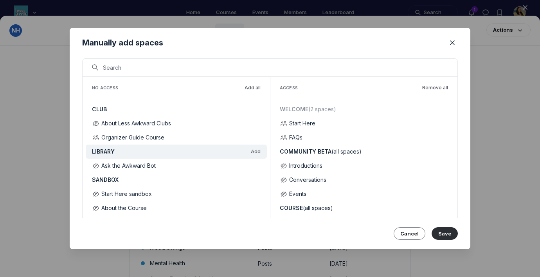
scroll to position [14, 0]
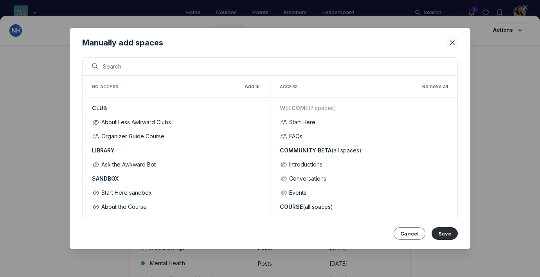
click at [455, 41] on icon "Close" at bounding box center [453, 43] width 8 height 8
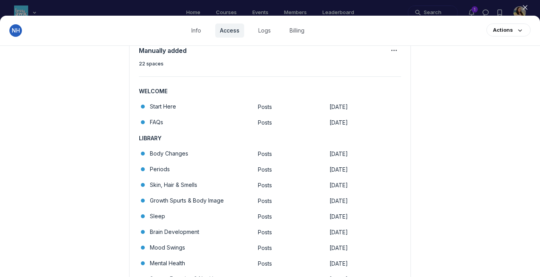
click at [523, 5] on use "button" at bounding box center [525, 7] width 4 height 4
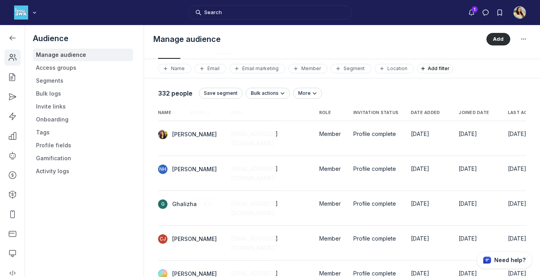
scroll to position [0, 160]
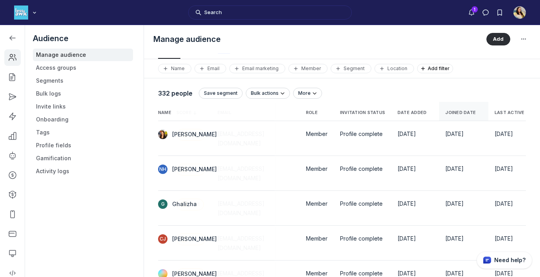
click at [450, 112] on span "Joined date" at bounding box center [460, 112] width 31 height 5
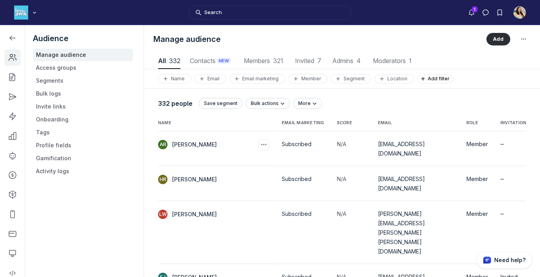
scroll to position [0, 160]
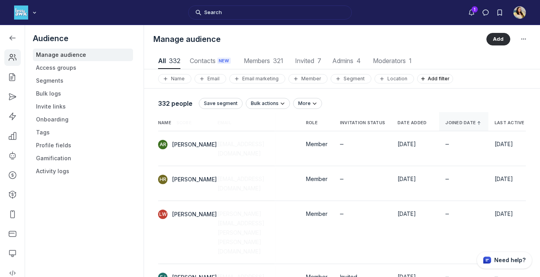
click at [463, 122] on span "Joined date" at bounding box center [460, 122] width 31 height 5
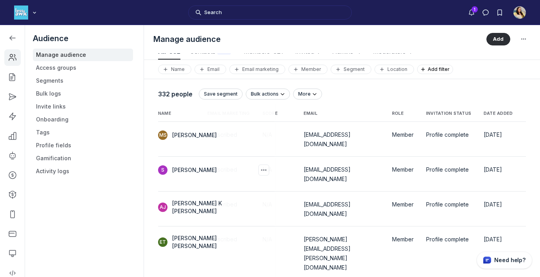
scroll to position [0, 160]
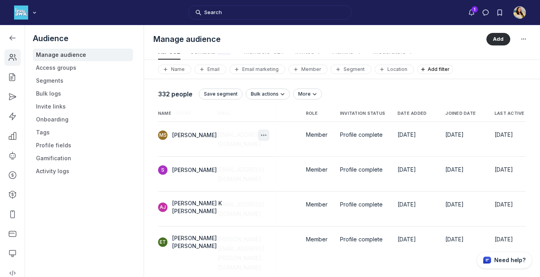
click at [258, 130] on div "button" at bounding box center [263, 135] width 11 height 11
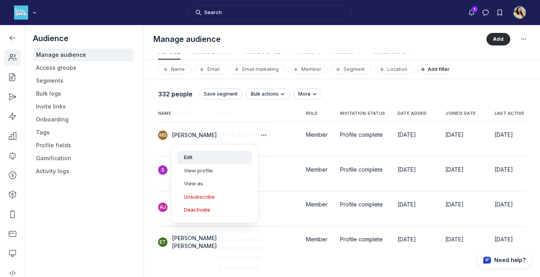
click at [227, 151] on button "Edit" at bounding box center [215, 157] width 74 height 13
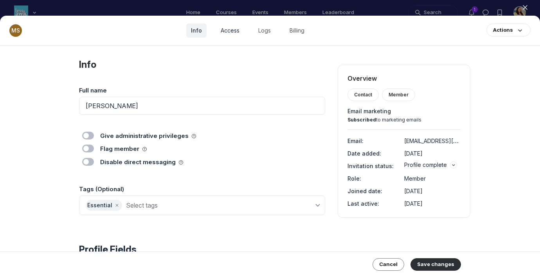
click at [224, 25] on link "Access" at bounding box center [230, 30] width 28 height 14
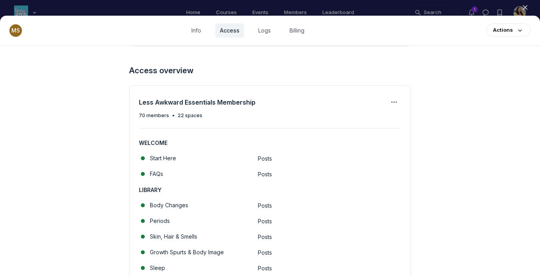
scroll to position [106, 0]
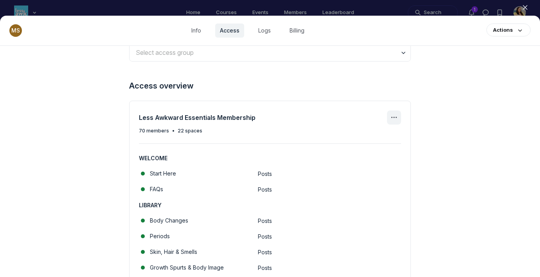
click at [390, 117] on icon "Access group actions" at bounding box center [393, 117] width 9 height 9
click at [362, 140] on span "Manage access group" at bounding box center [356, 141] width 61 height 8
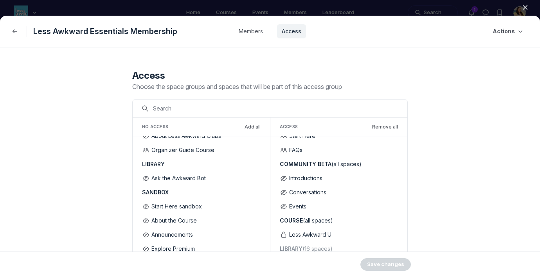
scroll to position [28, 0]
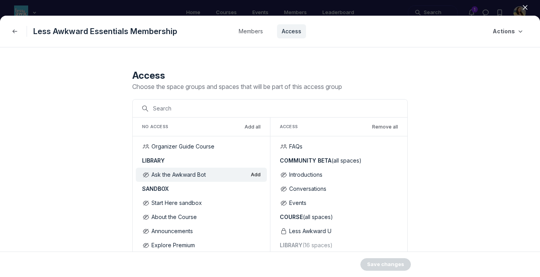
click at [254, 173] on button "Add" at bounding box center [256, 174] width 10 height 6
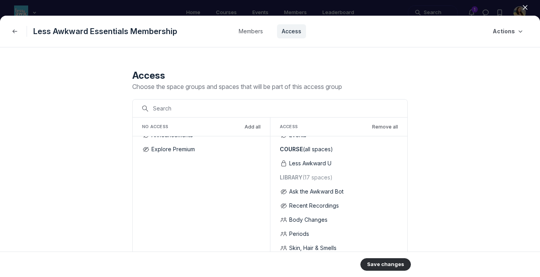
scroll to position [97, 0]
click at [390, 263] on button "Save changes" at bounding box center [385, 264] width 50 height 13
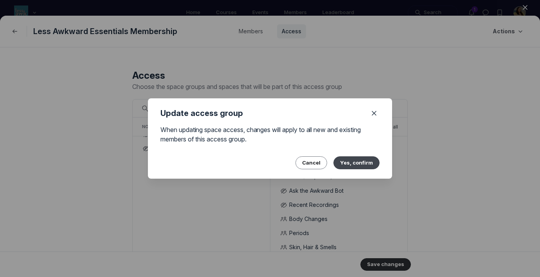
click at [357, 161] on button "Yes, confirm" at bounding box center [356, 162] width 46 height 13
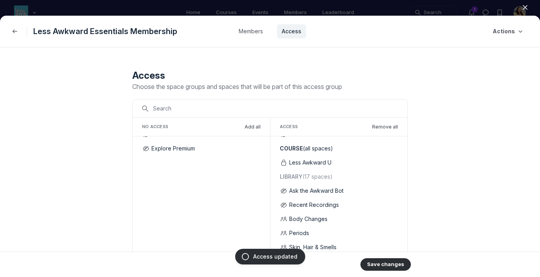
click at [526, 4] on icon "button" at bounding box center [525, 8] width 8 height 8
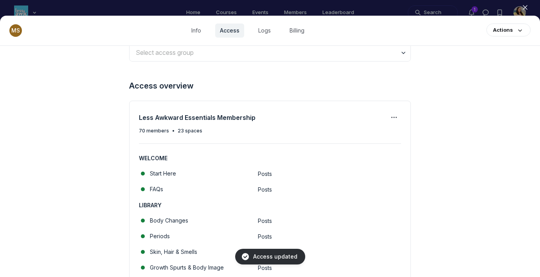
click at [528, 4] on icon "button" at bounding box center [525, 8] width 8 height 8
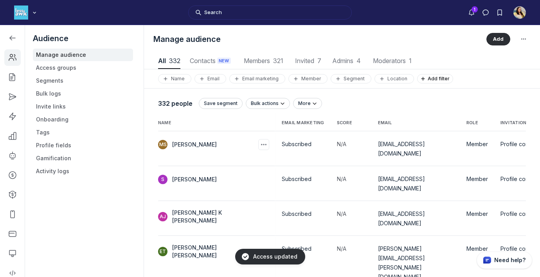
scroll to position [1057, 2647]
click at [260, 175] on icon "button" at bounding box center [264, 179] width 8 height 8
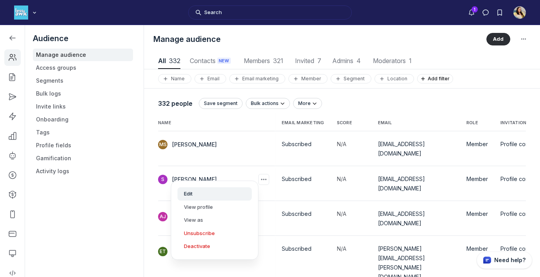
click at [224, 195] on button "Edit" at bounding box center [215, 193] width 74 height 13
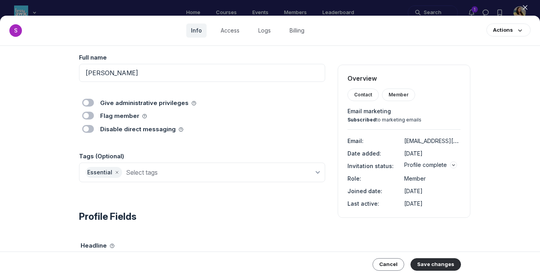
scroll to position [92, 0]
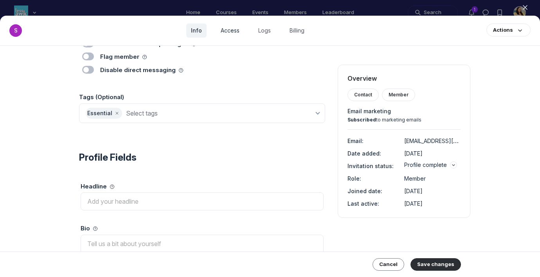
click at [238, 32] on link "Access" at bounding box center [230, 30] width 28 height 14
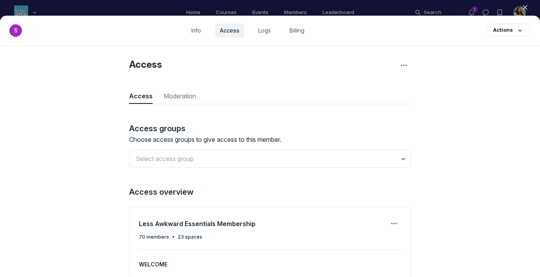
scroll to position [1057, 2274]
click at [388, 218] on span "button" at bounding box center [394, 223] width 13 height 13
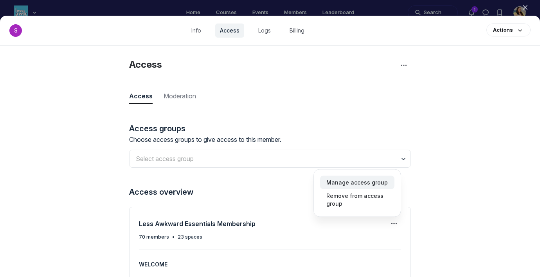
click at [369, 185] on span "Manage access group" at bounding box center [356, 182] width 61 height 8
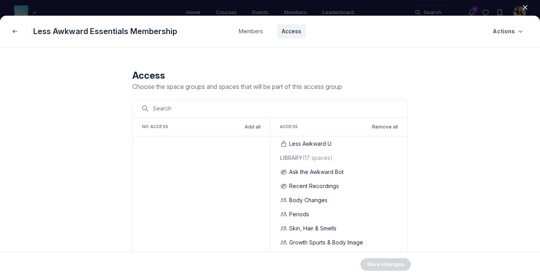
scroll to position [117, 0]
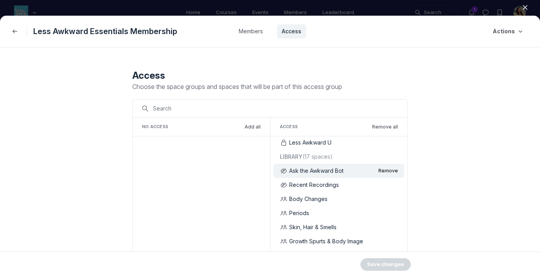
click at [387, 171] on button "Remove" at bounding box center [388, 171] width 20 height 6
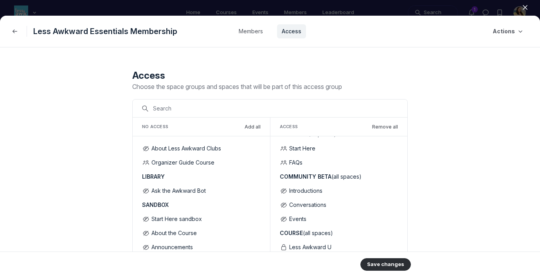
scroll to position [0, 0]
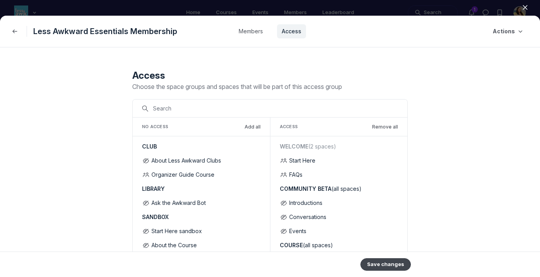
click at [390, 266] on button "Save changes" at bounding box center [385, 264] width 50 height 13
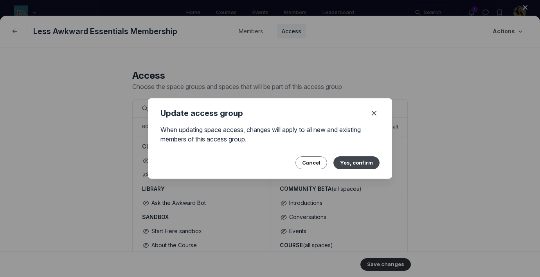
click at [360, 160] on button "Yes, confirm" at bounding box center [356, 162] width 46 height 13
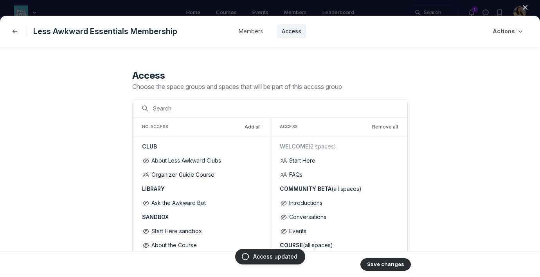
click at [526, 5] on icon "button" at bounding box center [525, 8] width 8 height 8
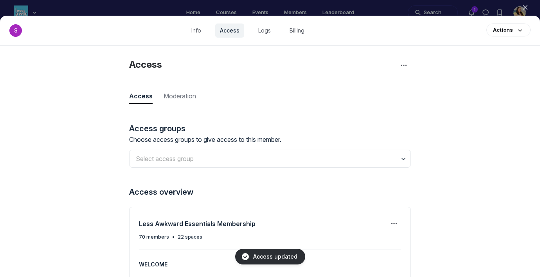
click at [526, 7] on use "button" at bounding box center [525, 7] width 4 height 4
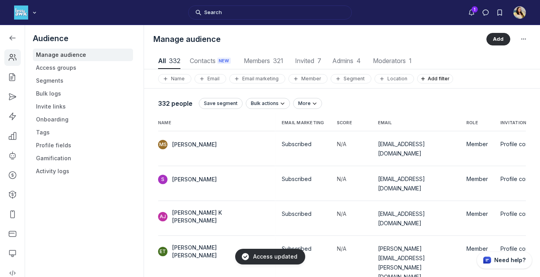
scroll to position [1057, 2647]
click at [258, 174] on div "button" at bounding box center [263, 179] width 11 height 11
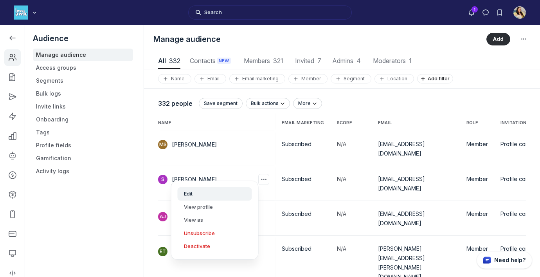
click at [227, 191] on button "Edit" at bounding box center [215, 193] width 74 height 13
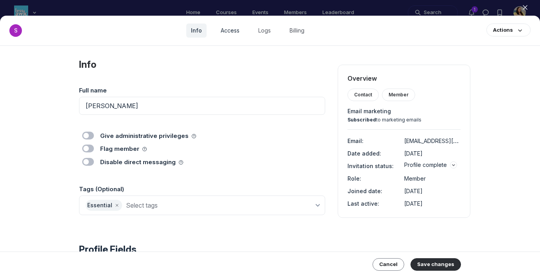
click at [228, 31] on link "Access" at bounding box center [230, 30] width 28 height 14
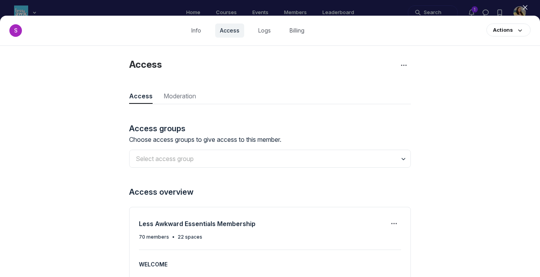
scroll to position [110, 0]
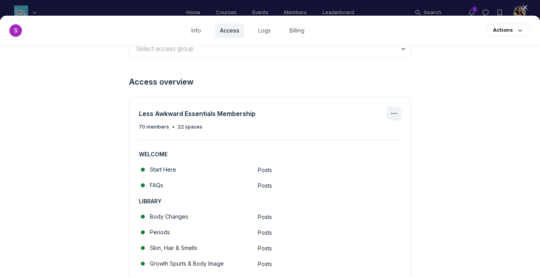
click at [394, 110] on icon "Access group actions" at bounding box center [393, 113] width 9 height 9
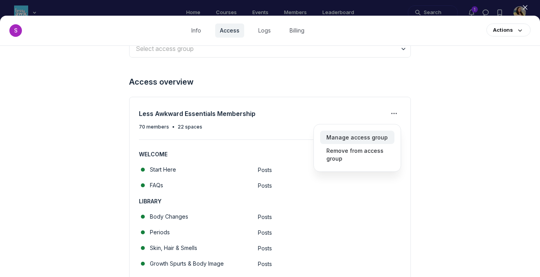
click at [357, 131] on button "Manage access group" at bounding box center [357, 137] width 74 height 13
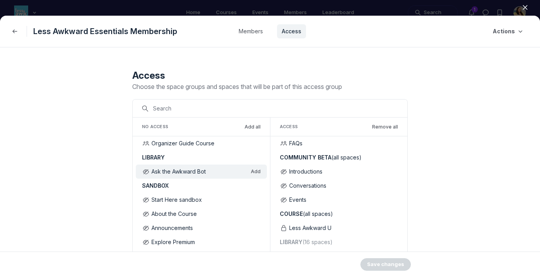
scroll to position [32, 0]
click at [529, 8] on button "Close" at bounding box center [525, 8] width 17 height 12
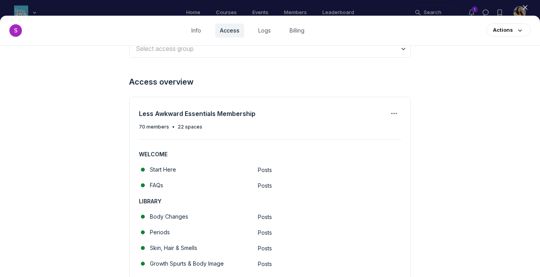
scroll to position [0, 0]
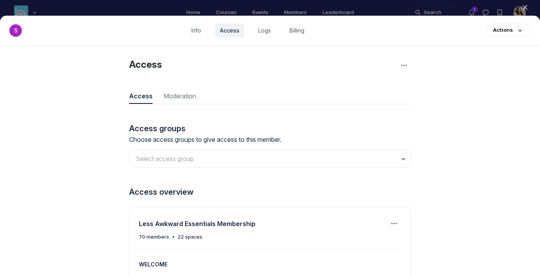
click at [528, 4] on icon "button" at bounding box center [525, 8] width 8 height 8
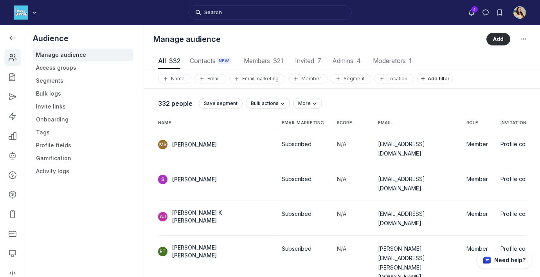
scroll to position [1057, 2647]
click at [337, 122] on span "Score" at bounding box center [344, 122] width 15 height 5
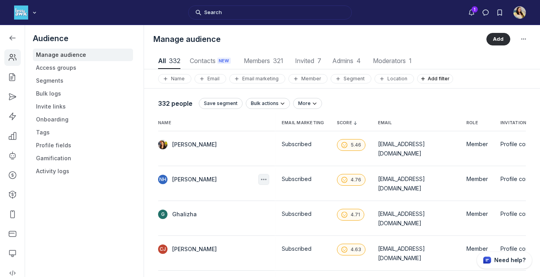
click at [260, 175] on icon "button" at bounding box center [264, 179] width 8 height 8
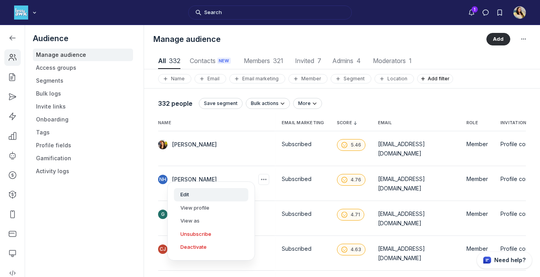
click at [221, 193] on button "Edit" at bounding box center [211, 194] width 74 height 13
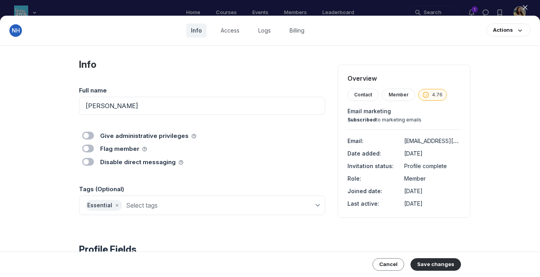
scroll to position [11, 0]
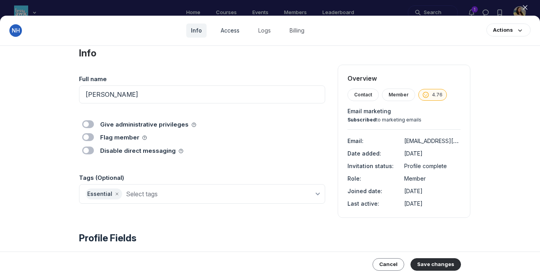
click at [231, 31] on link "Access" at bounding box center [230, 30] width 28 height 14
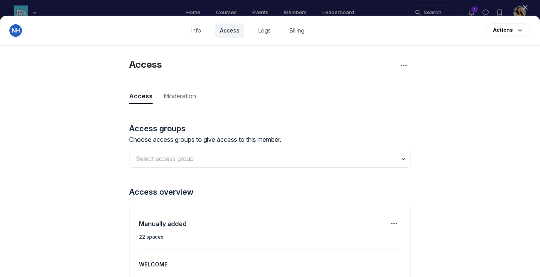
scroll to position [1057, 2274]
click at [392, 225] on icon "Manage spaces" at bounding box center [393, 223] width 9 height 9
click at [358, 247] on span "Manage spaces" at bounding box center [345, 247] width 39 height 8
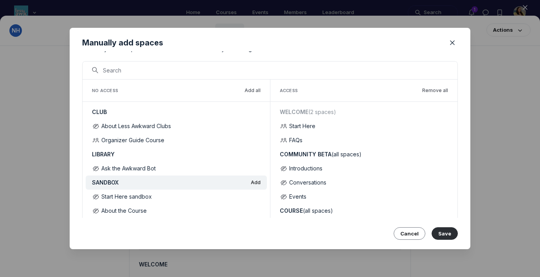
scroll to position [12, 0]
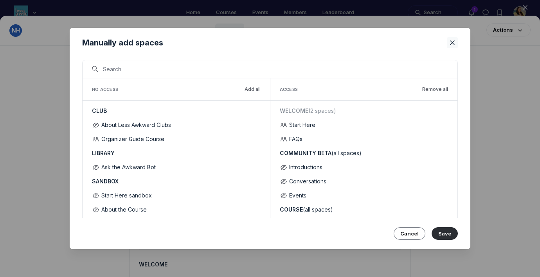
click at [455, 38] on button "Close" at bounding box center [452, 42] width 11 height 11
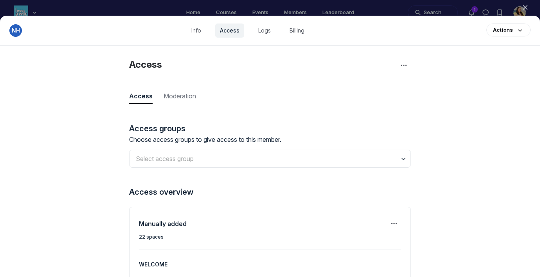
click at [527, 7] on icon "button" at bounding box center [525, 8] width 8 height 8
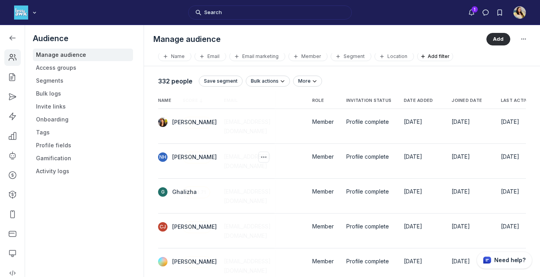
scroll to position [0, 160]
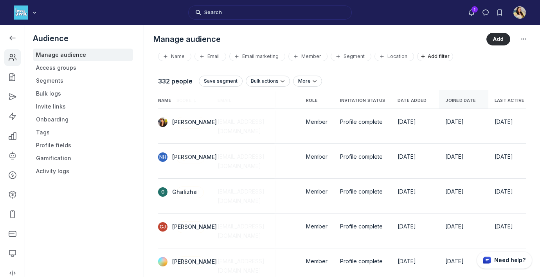
click at [470, 101] on span "Joined date" at bounding box center [460, 100] width 31 height 5
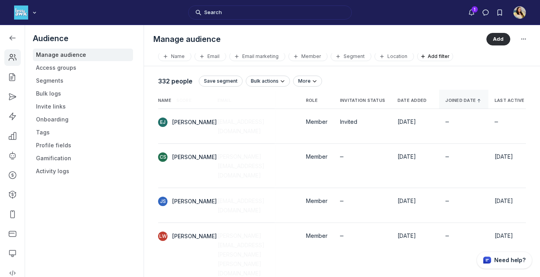
click at [470, 101] on span "Joined date" at bounding box center [460, 100] width 31 height 5
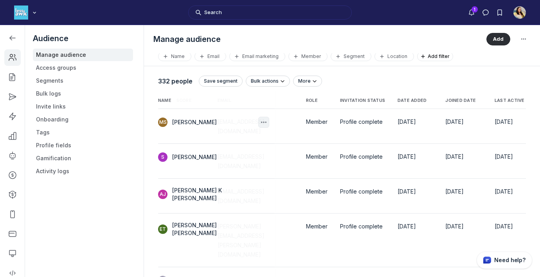
click at [258, 120] on div "button" at bounding box center [263, 122] width 11 height 11
click at [235, 275] on div "CW [PERSON_NAME]" at bounding box center [213, 280] width 111 height 11
click at [260, 276] on icon "button" at bounding box center [264, 280] width 8 height 8
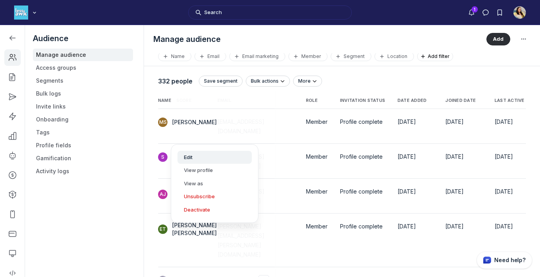
click at [232, 158] on button "Edit" at bounding box center [215, 157] width 74 height 13
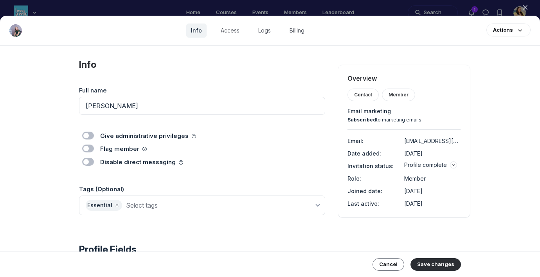
scroll to position [98, 0]
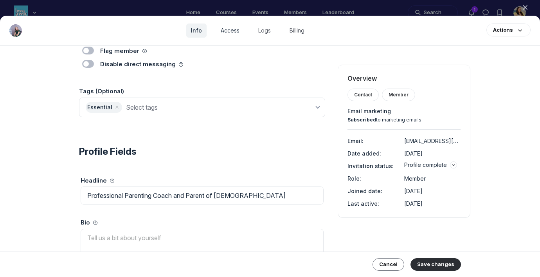
click at [229, 36] on link "Access" at bounding box center [230, 30] width 28 height 14
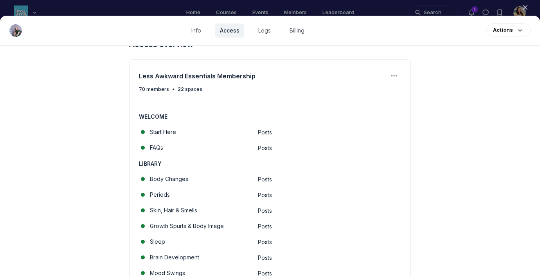
scroll to position [78, 0]
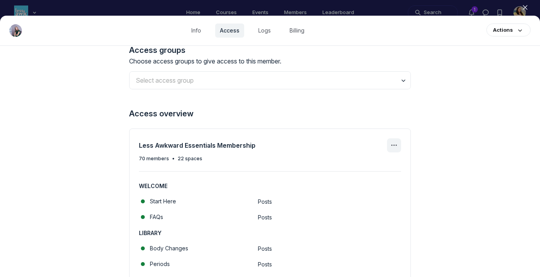
click at [391, 142] on icon "Access group actions" at bounding box center [393, 144] width 9 height 9
click at [348, 165] on span "Manage access group" at bounding box center [356, 169] width 61 height 8
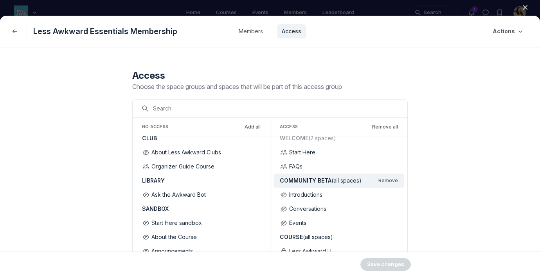
scroll to position [11, 0]
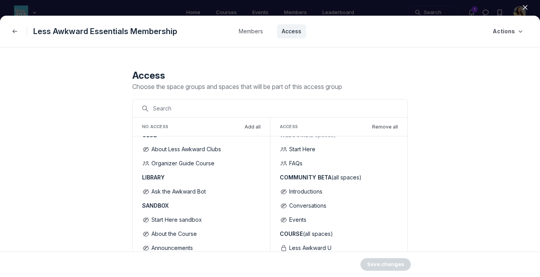
click at [527, 4] on icon "button" at bounding box center [525, 8] width 8 height 8
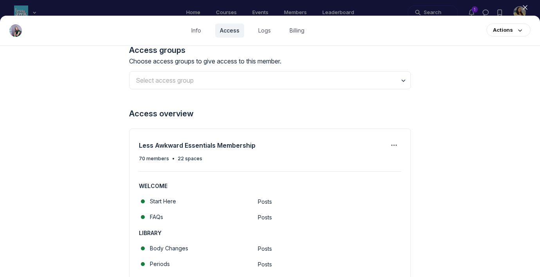
click at [526, 4] on icon "button" at bounding box center [525, 8] width 8 height 8
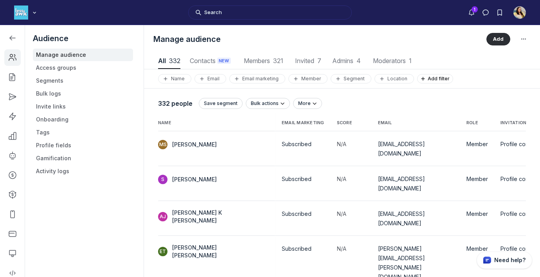
scroll to position [1057, 2647]
